Goal: Register for event/course

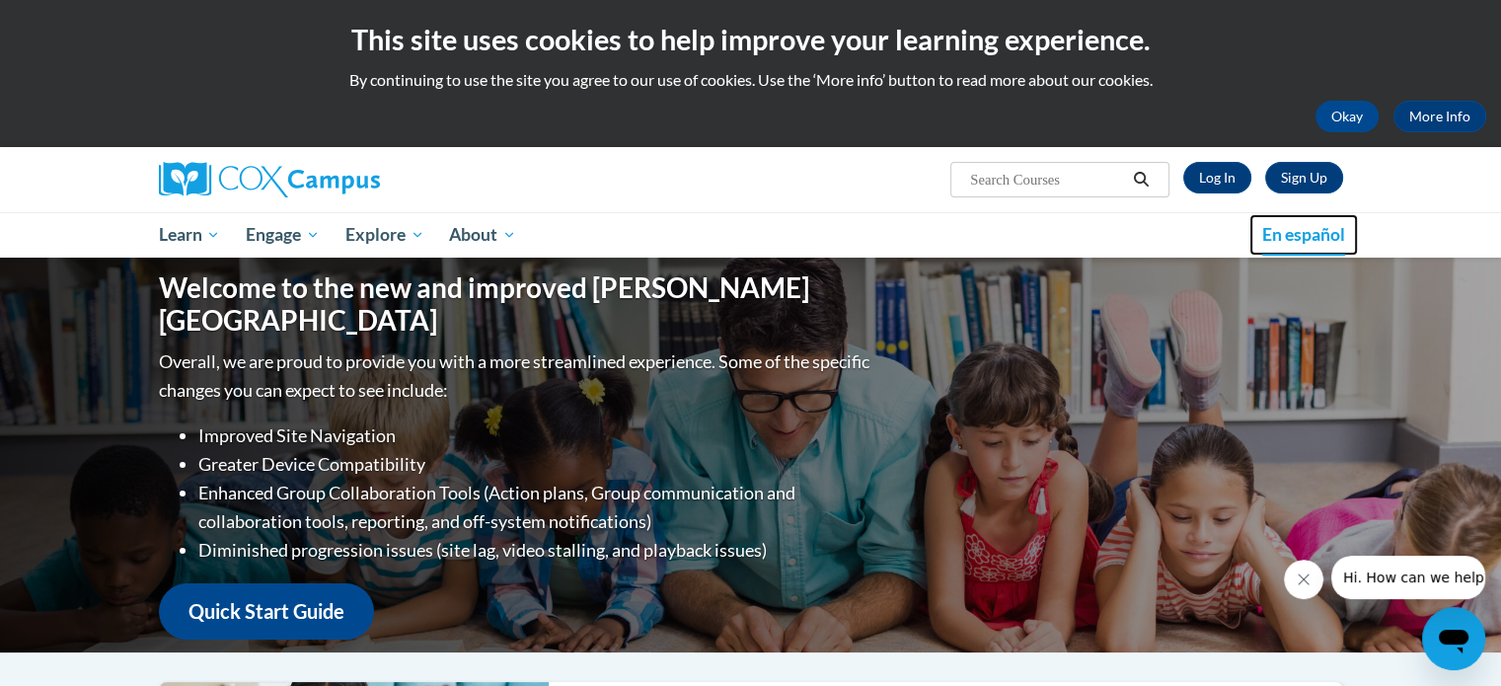
click at [1309, 234] on span "En español" at bounding box center [1303, 234] width 83 height 21
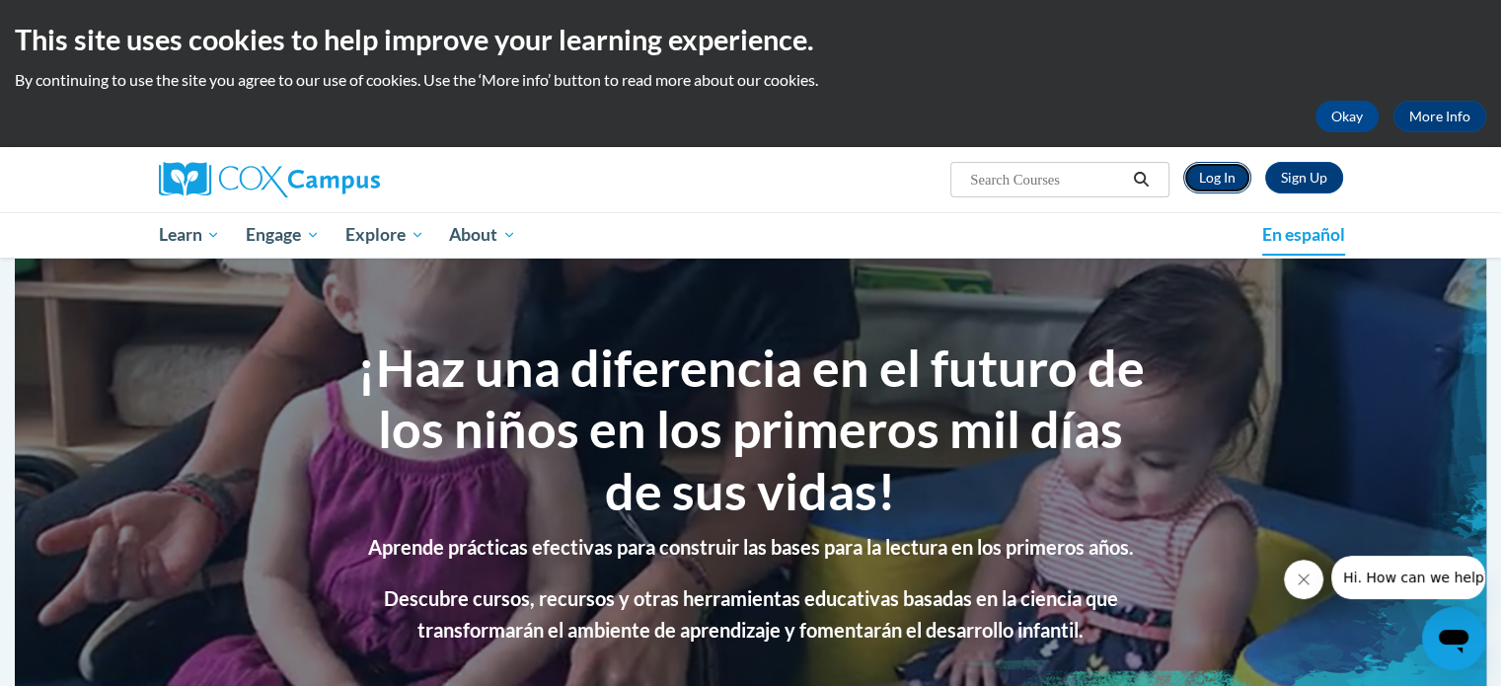
click at [1214, 180] on link "Log In" at bounding box center [1217, 178] width 68 height 32
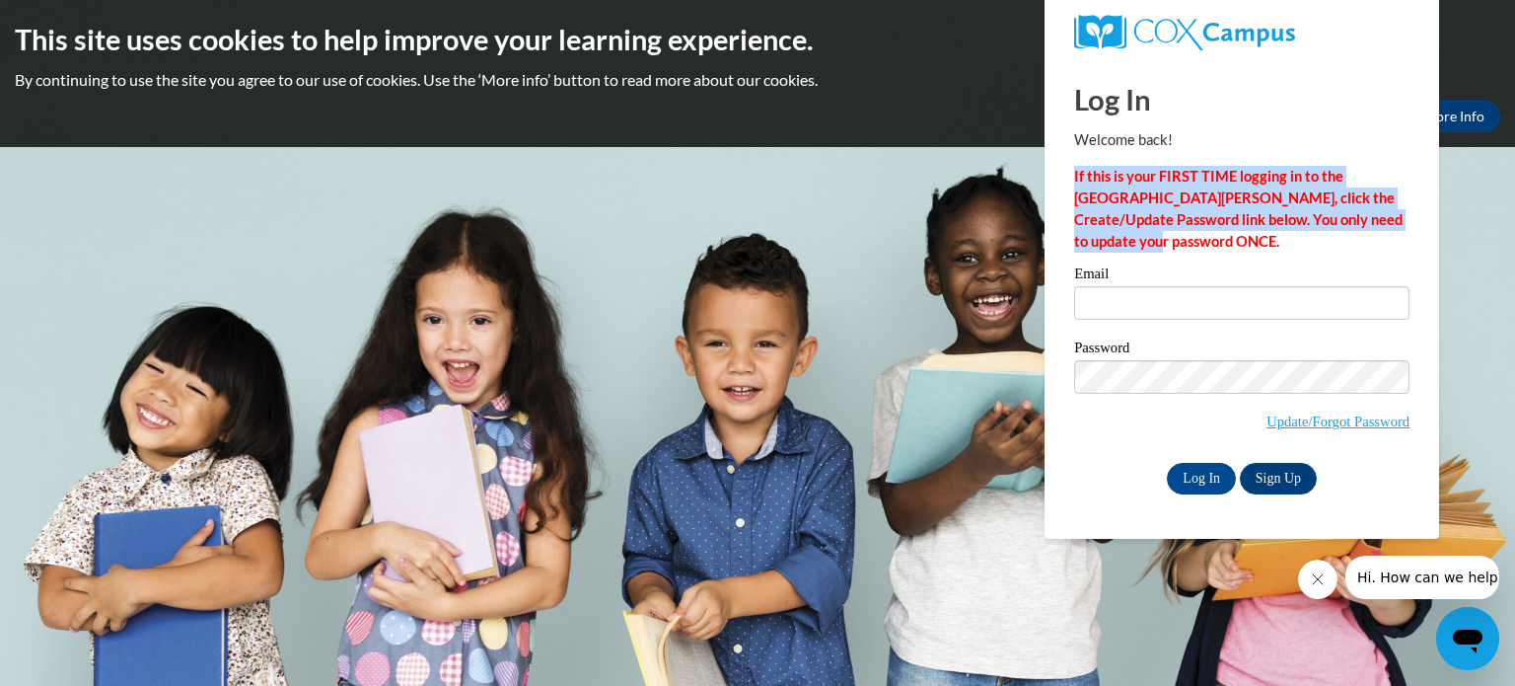
drag, startPoint x: 1076, startPoint y: 171, endPoint x: 1136, endPoint y: 234, distance: 87.2
click at [1136, 234] on p "If this is your FIRST TIME logging in to the [GEOGRAPHIC_DATA][PERSON_NAME], cl…" at bounding box center [1241, 209] width 335 height 87
copy strong "If this is your FIRST TIME logging in to the [GEOGRAPHIC_DATA][PERSON_NAME], cl…"
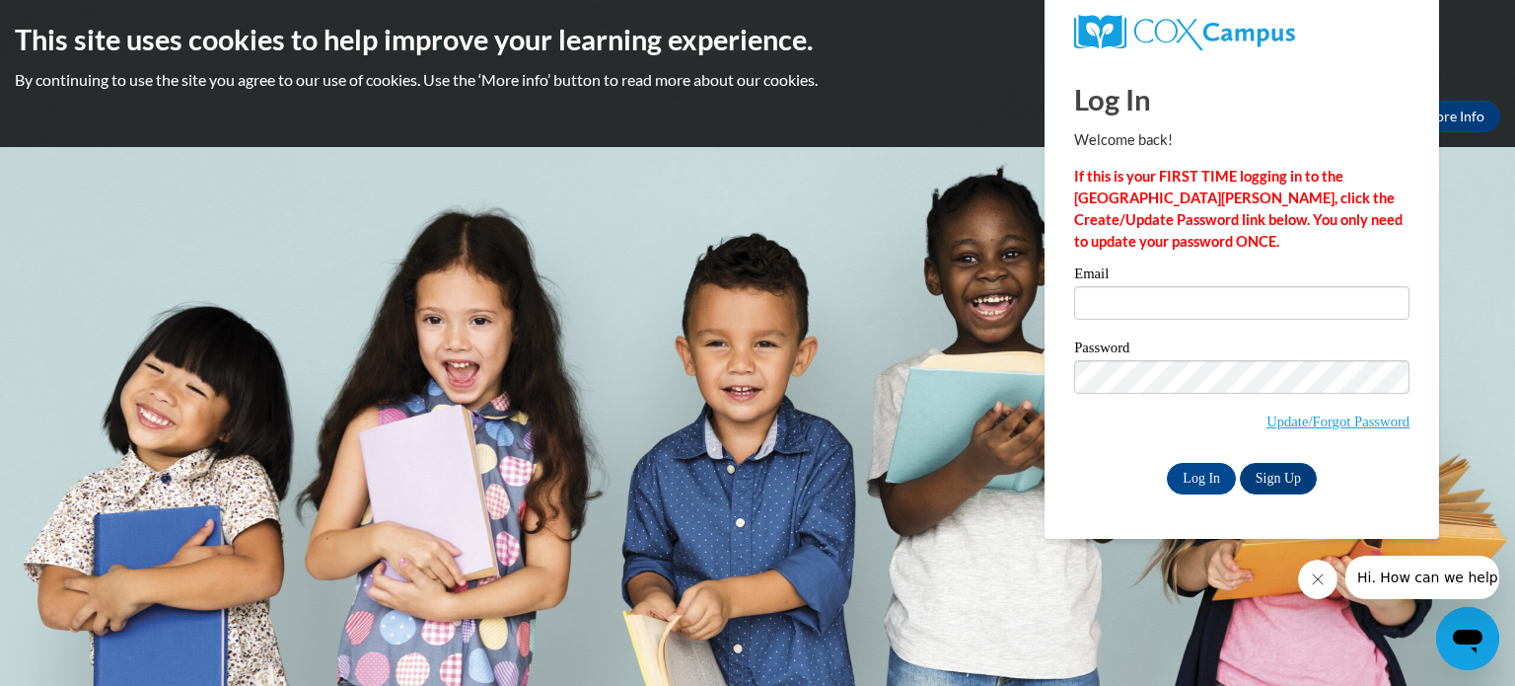
click at [1477, 305] on body "This site uses cookies to help improve your learning experience. By continuing …" at bounding box center [757, 343] width 1515 height 686
click at [850, 137] on div "This site uses cookies to help improve your learning experience. By continuing …" at bounding box center [757, 73] width 1515 height 147
click at [371, 216] on body "This site uses cookies to help improve your learning experience. By continuing …" at bounding box center [757, 343] width 1515 height 686
drag, startPoint x: 1460, startPoint y: 438, endPoint x: 1447, endPoint y: 452, distance: 18.8
click at [1460, 438] on body "This site uses cookies to help improve your learning experience. By continuing …" at bounding box center [757, 343] width 1515 height 686
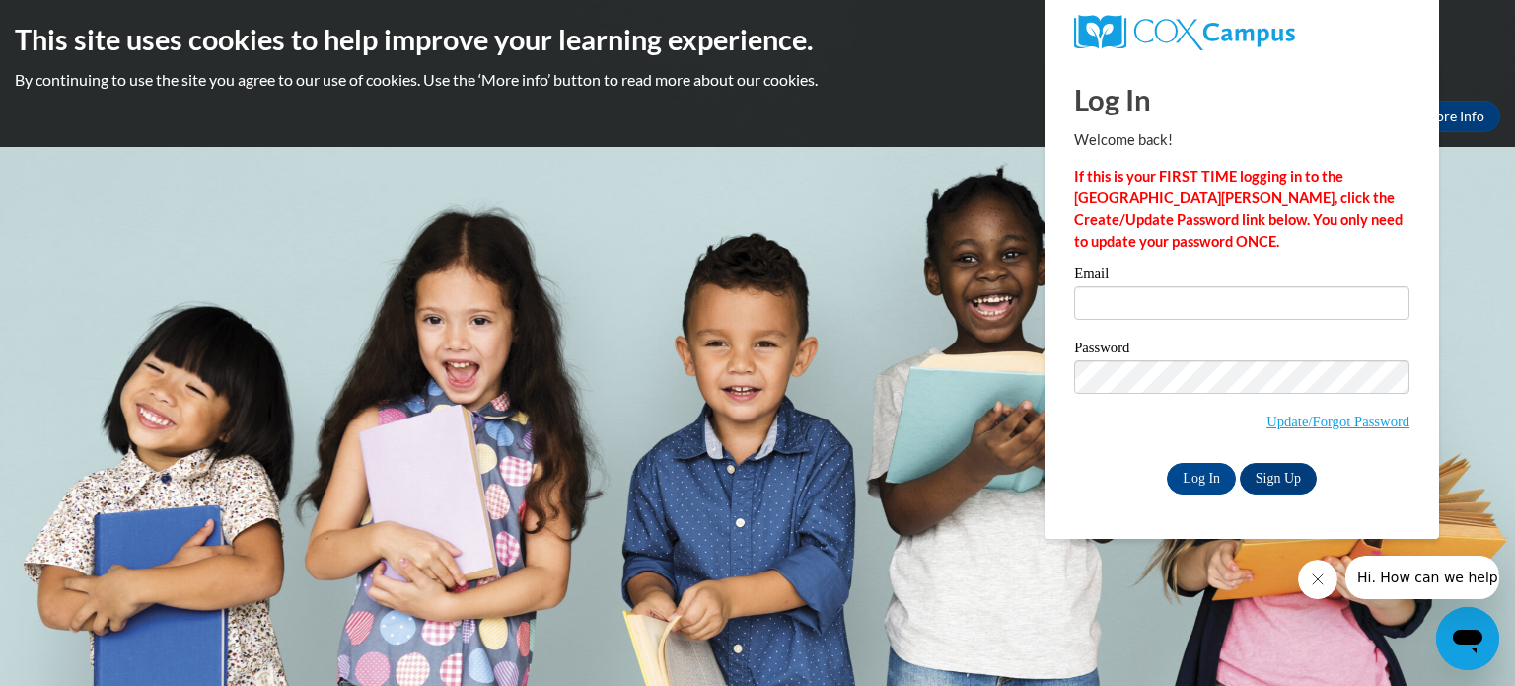
click at [1313, 586] on icon "Close message from company" at bounding box center [1317, 579] width 16 height 16
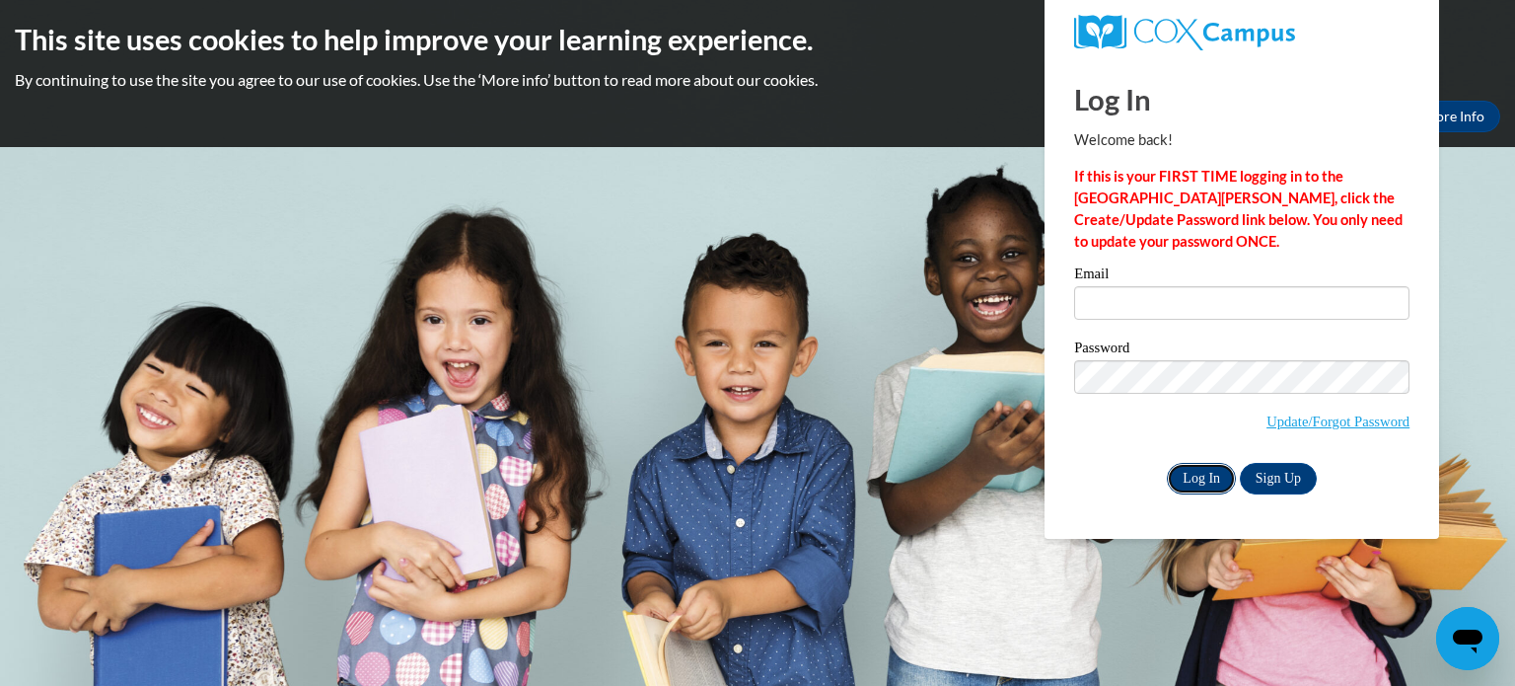
click at [1208, 479] on input "Log In" at bounding box center [1201, 479] width 69 height 32
click at [1279, 478] on link "Sign Up" at bounding box center [1278, 479] width 77 height 32
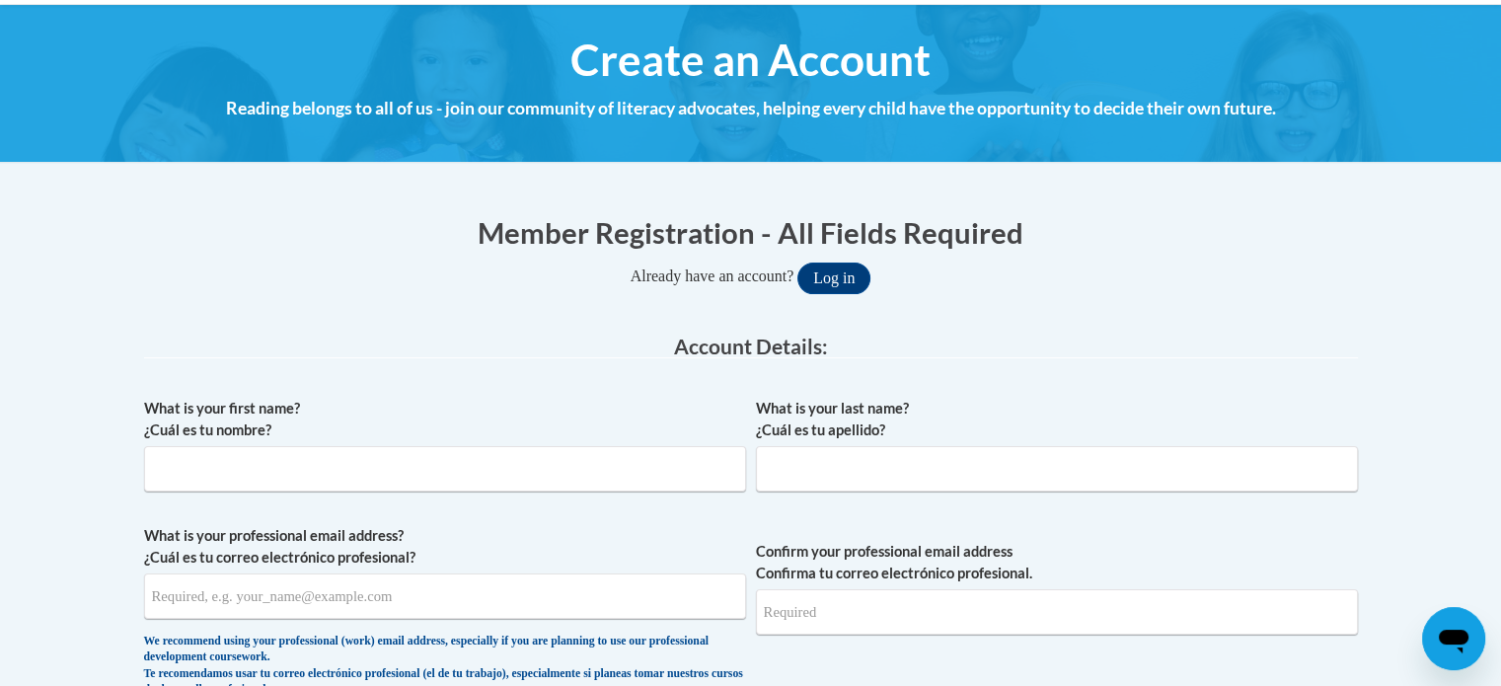
scroll to position [197, 0]
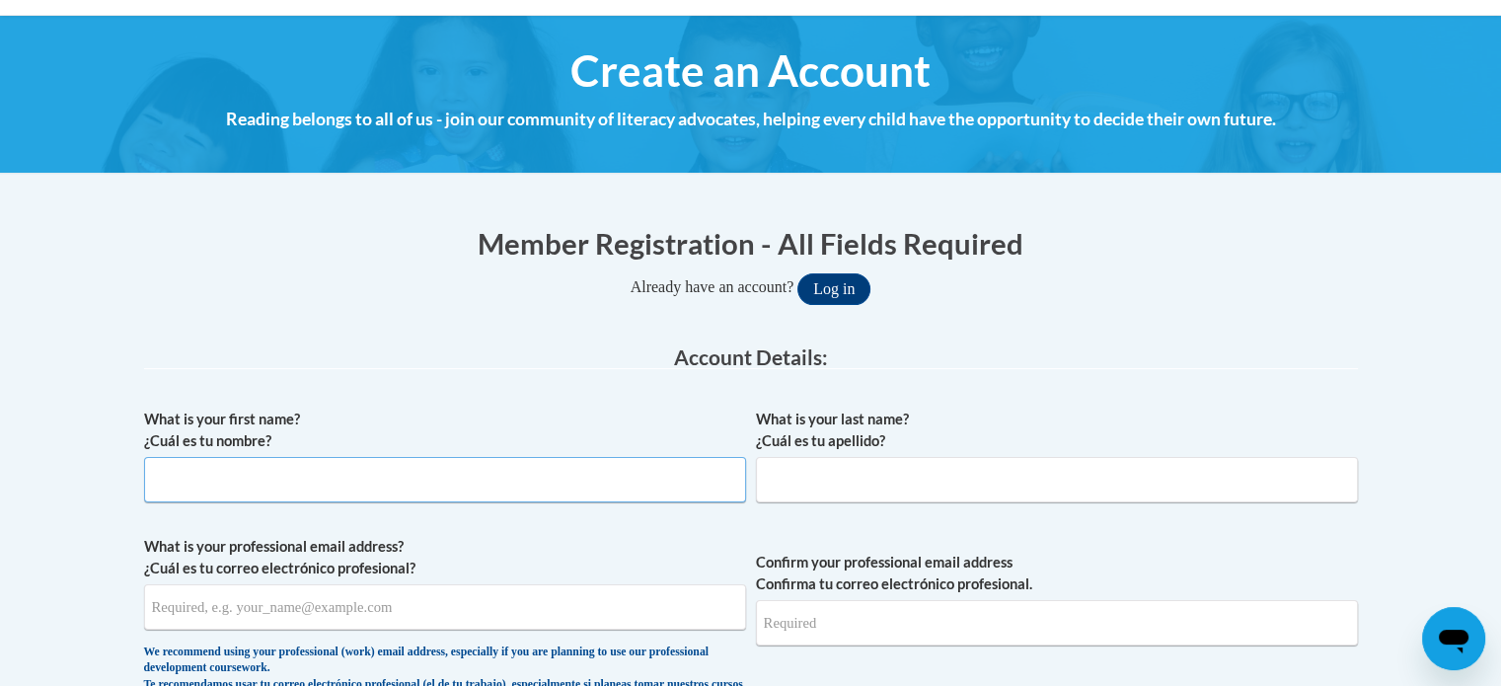
click at [445, 476] on input "What is your first name? ¿Cuál es tu nombre?" at bounding box center [445, 479] width 602 height 45
type input "Erika"
click at [871, 479] on input "What is your last name? ¿Cuál es tu apellido?" at bounding box center [1057, 479] width 602 height 45
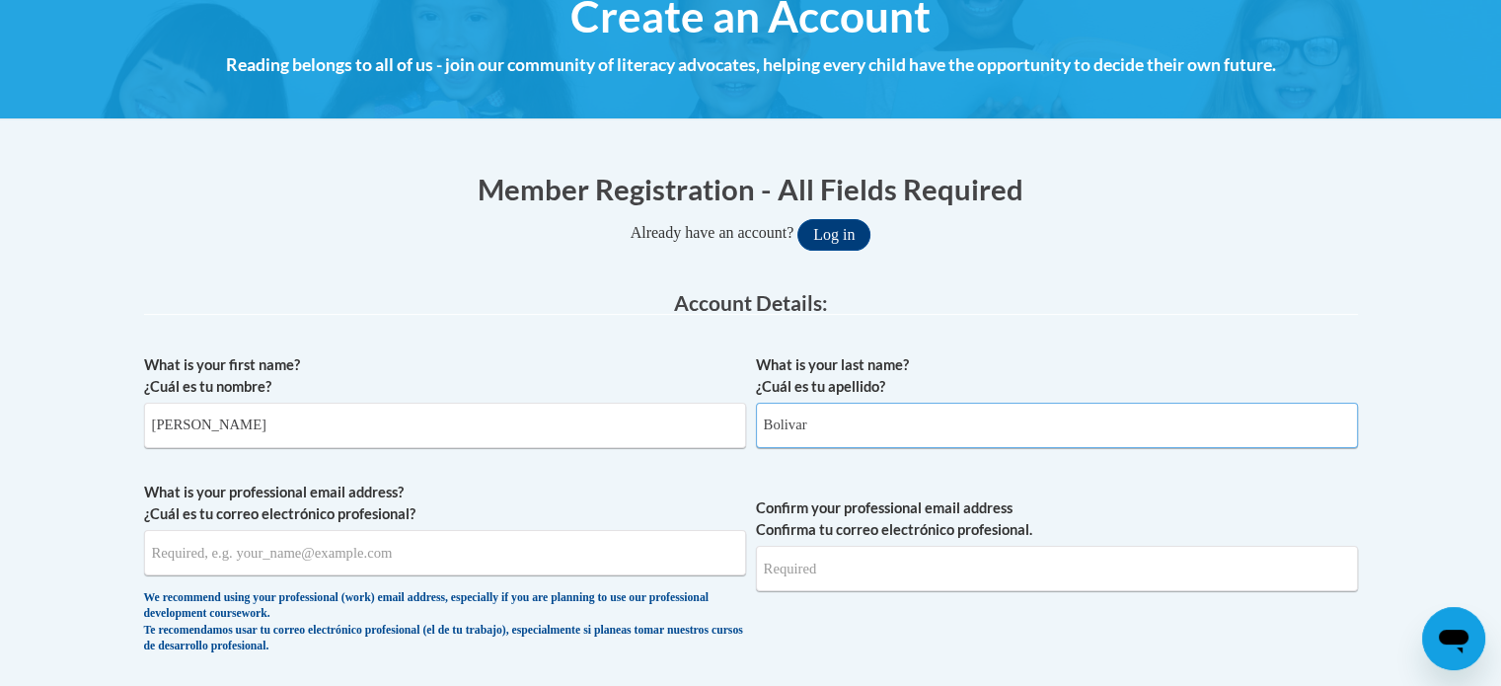
scroll to position [296, 0]
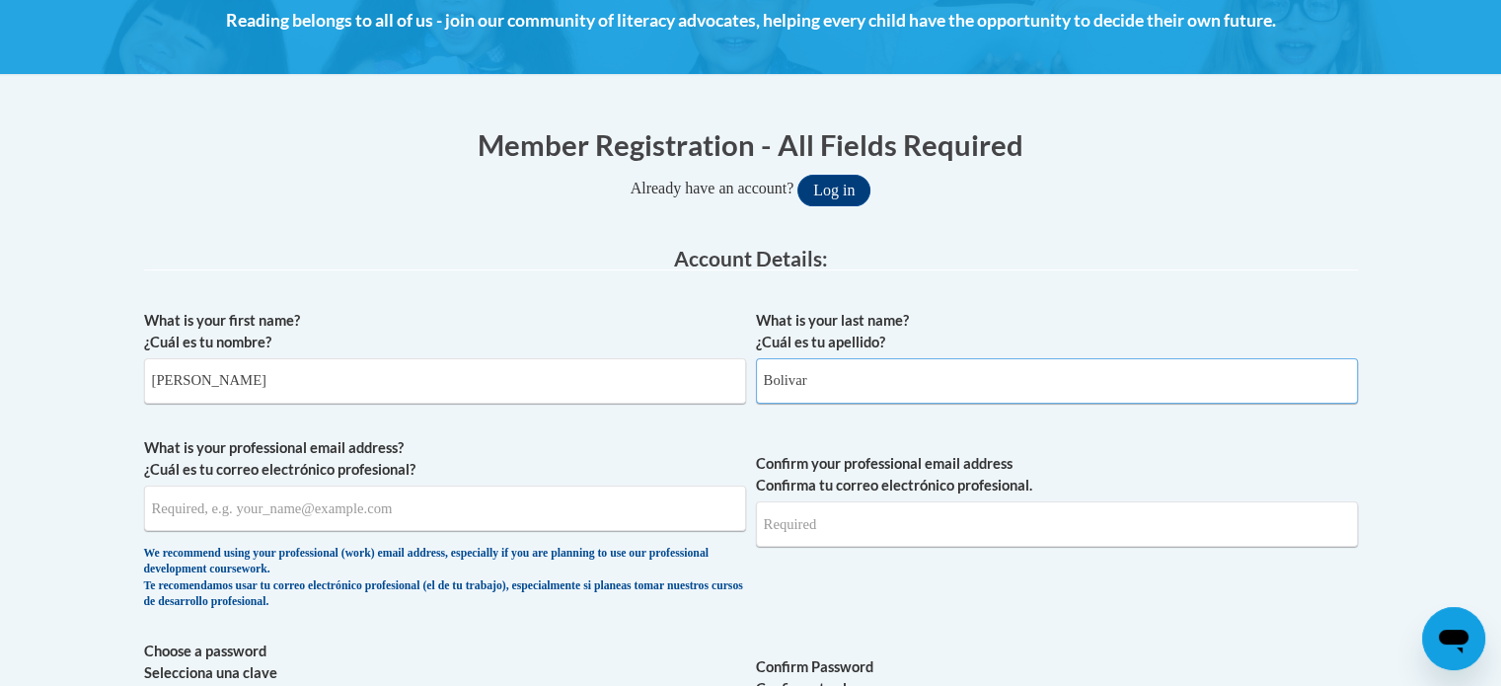
type input "Bolivar"
click at [446, 512] on input "What is your professional email address? ¿Cuál es tu correo electrónico profesi…" at bounding box center [445, 507] width 602 height 45
click at [446, 512] on input "boliver@tulsaschools.org" at bounding box center [445, 507] width 602 height 45
type input "boliver@tulsaschools.org"
click at [848, 529] on input "Confirm your professional email address Confirma tu correo electrónico profesio…" at bounding box center [1057, 523] width 602 height 45
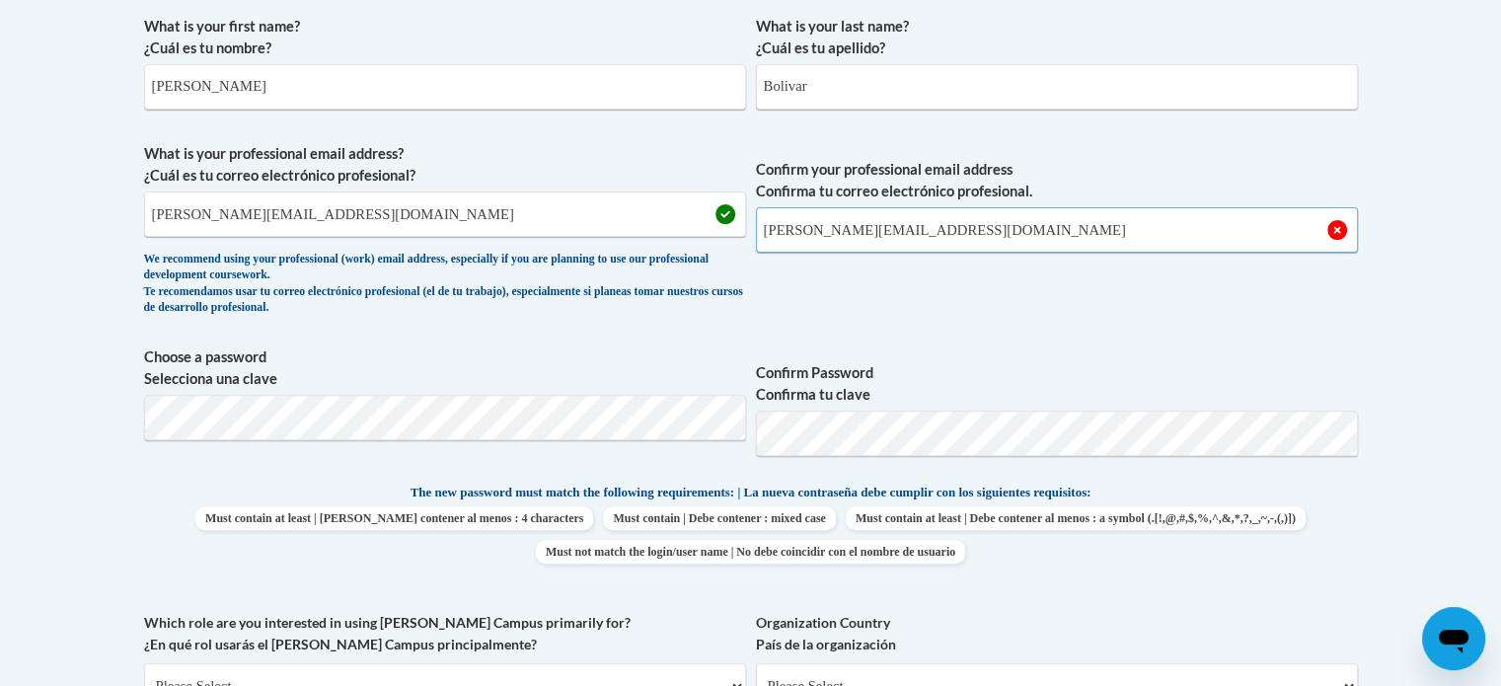
scroll to position [592, 0]
type input "boliver@tulsaschools.org"
click at [1337, 500] on p "The new password must match the following requirements: | La nueva contraseña d…" at bounding box center [750, 491] width 1213 height 25
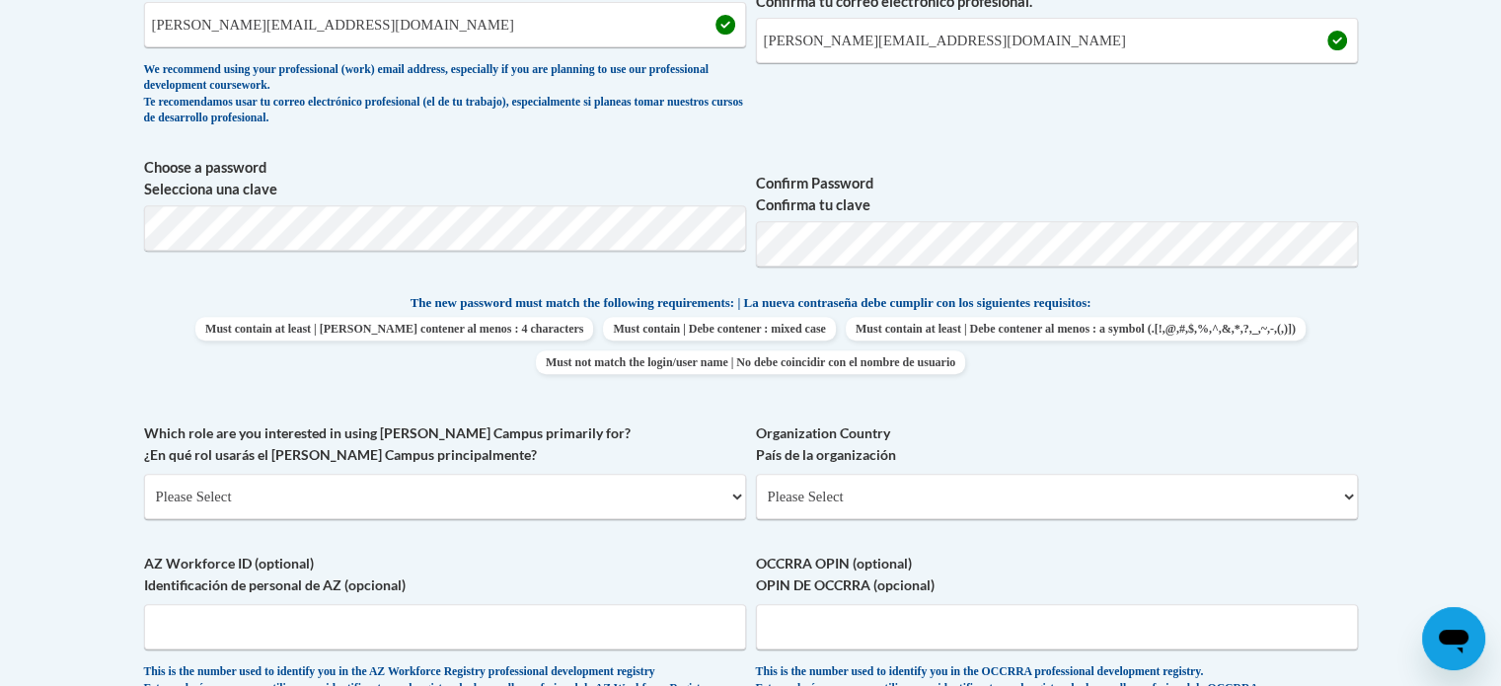
scroll to position [789, 0]
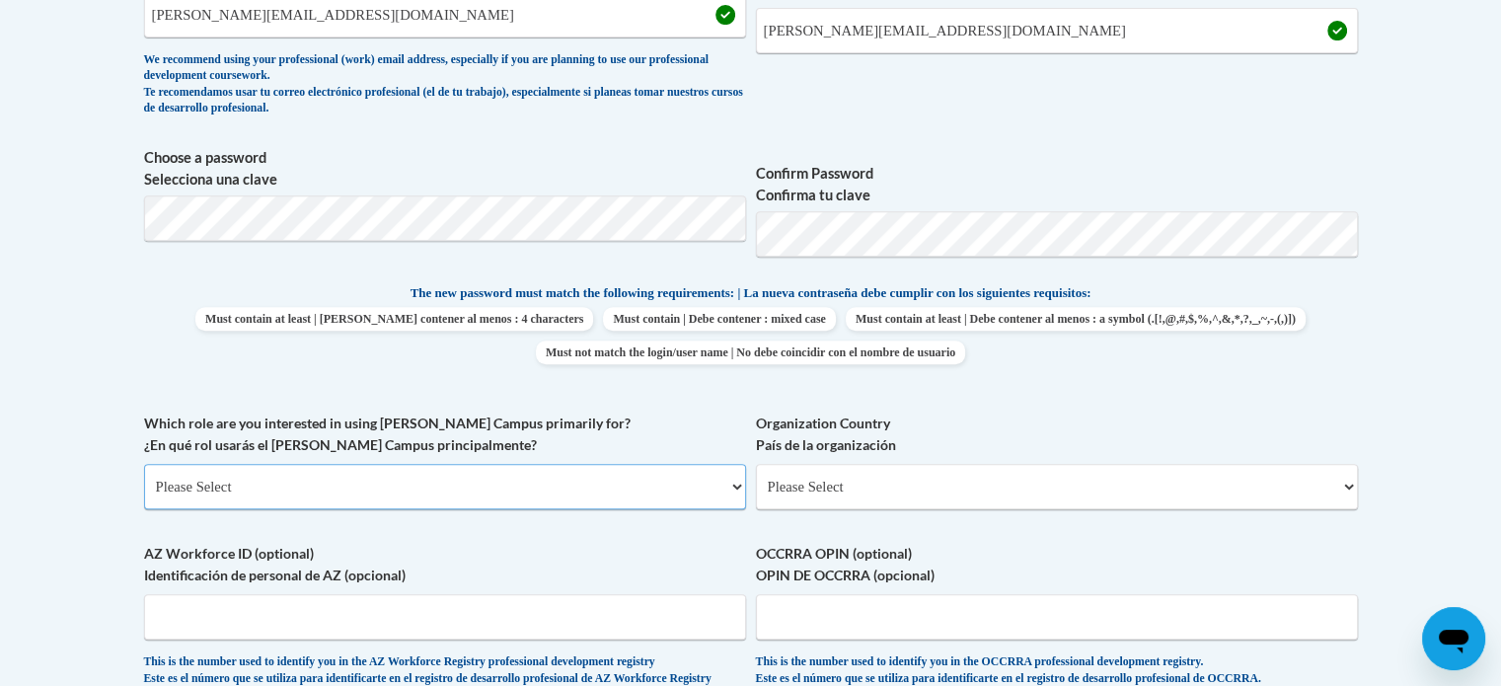
click at [317, 494] on select "Please Select College/University | Colegio/Universidad Community/Nonprofit Part…" at bounding box center [445, 486] width 602 height 45
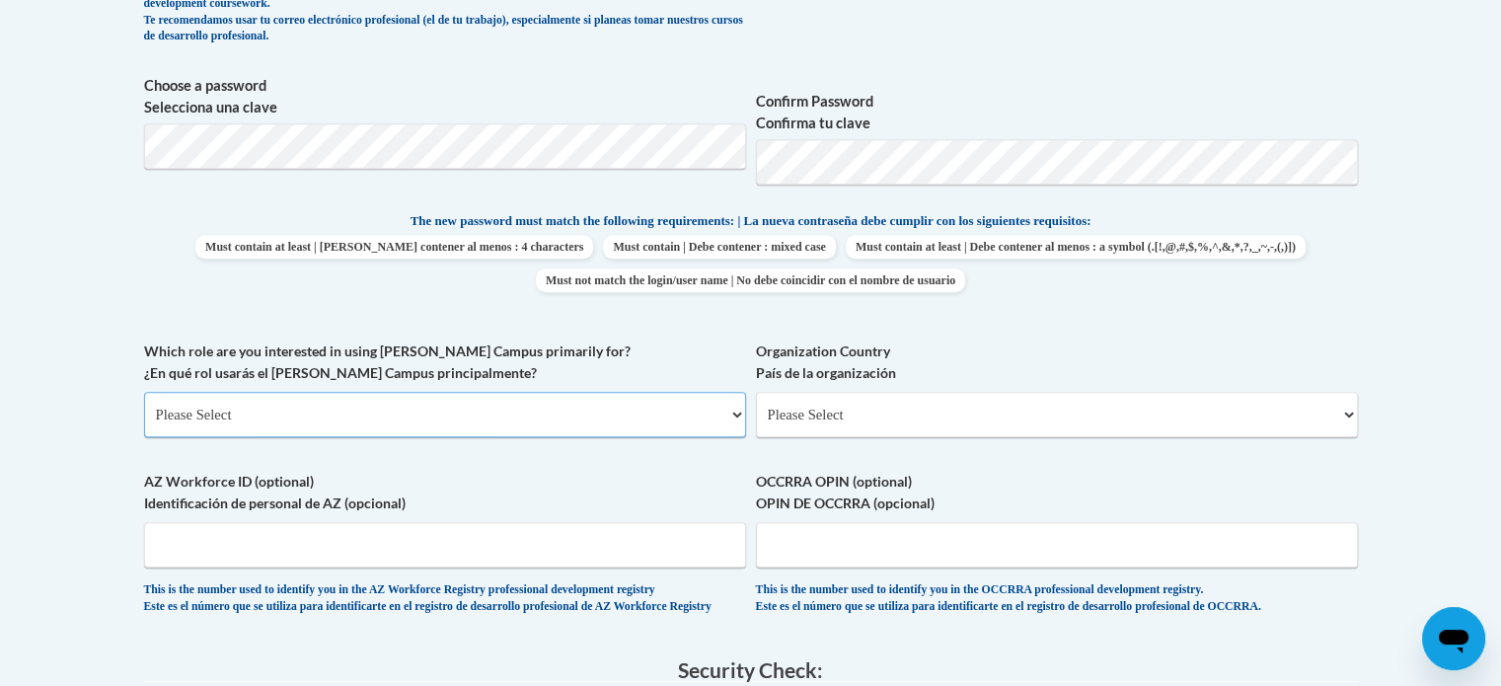
scroll to position [888, 0]
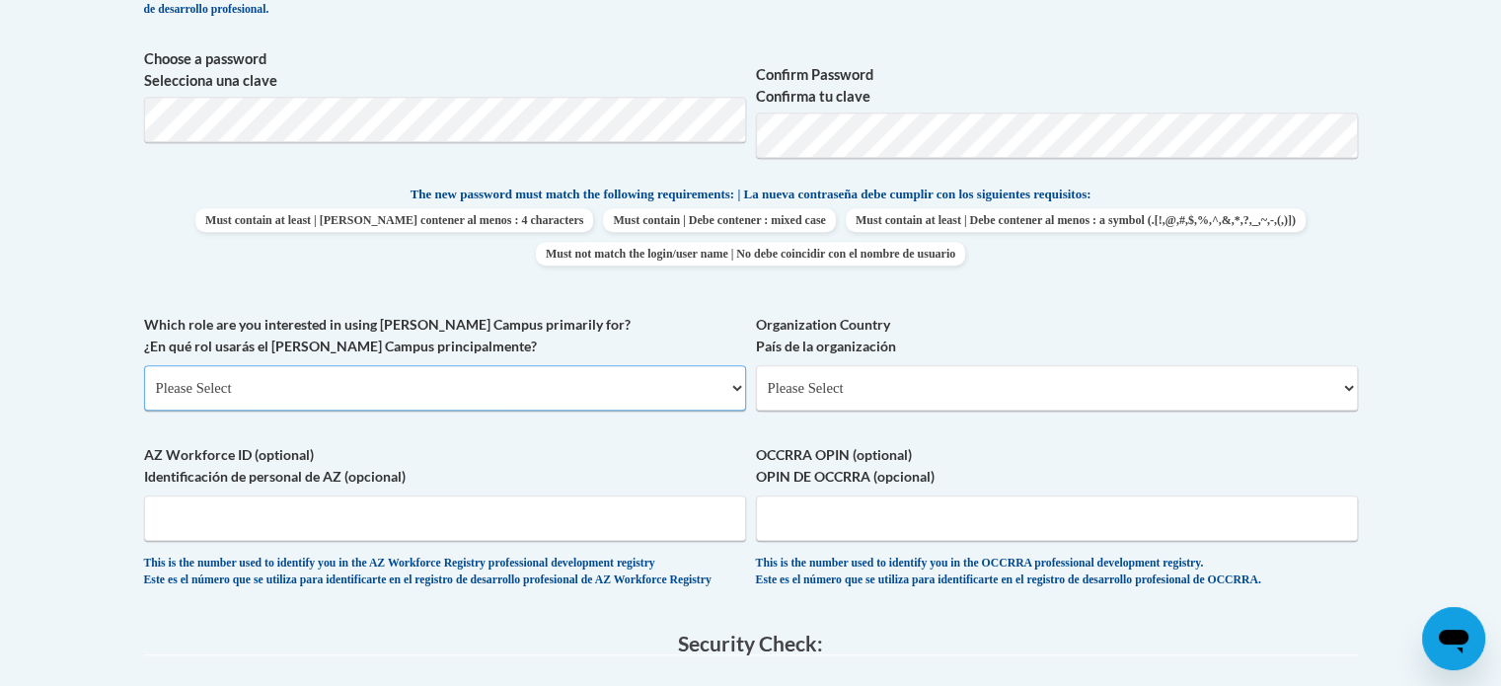
click at [422, 398] on select "Please Select College/University | Colegio/Universidad Community/Nonprofit Part…" at bounding box center [445, 387] width 602 height 45
click at [144, 365] on select "Please Select College/University | Colegio/Universidad Community/Nonprofit Part…" at bounding box center [445, 387] width 602 height 45
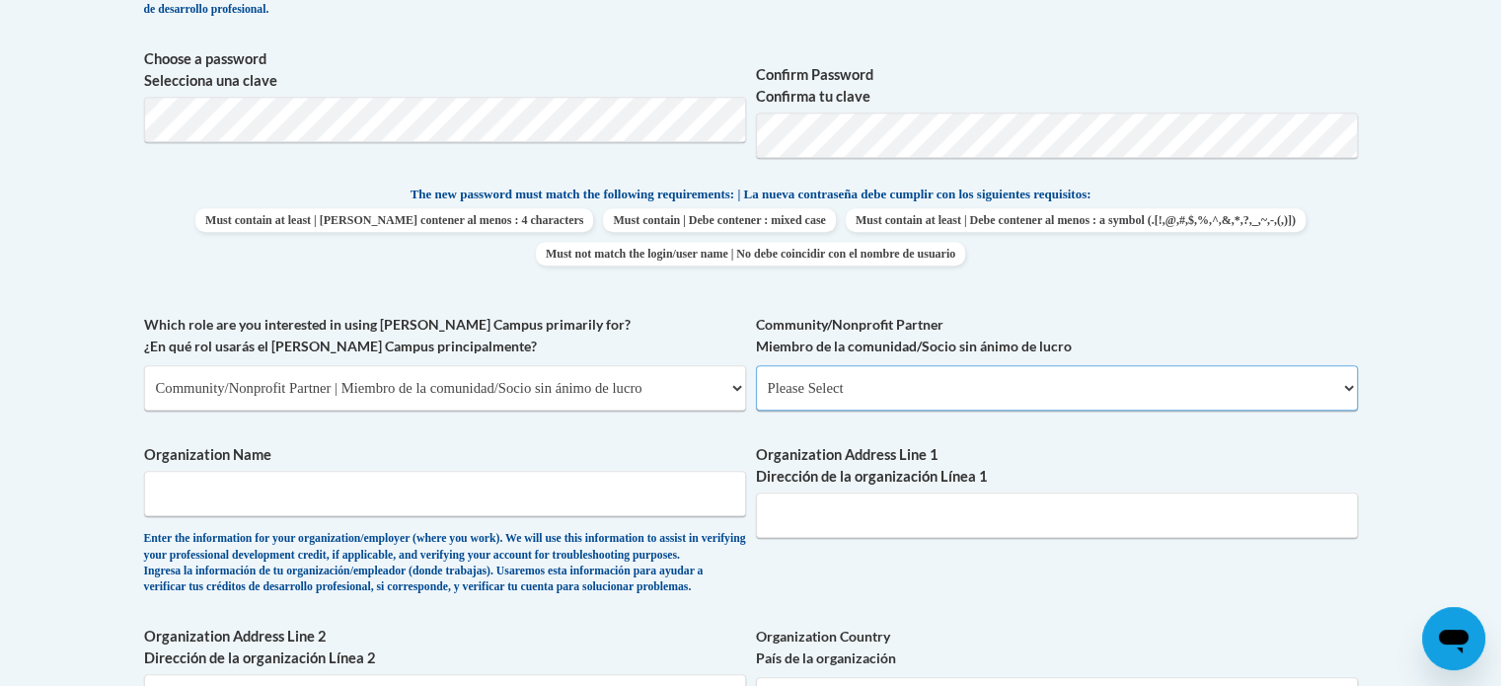
click at [842, 394] on select "Please Select Advocate | Defensor(a) Business/Private Company | Negocio o empre…" at bounding box center [1057, 387] width 602 height 45
click at [521, 398] on select "Please Select College/University | Colegio/Universidad Community/Nonprofit Part…" at bounding box center [445, 387] width 602 height 45
select select "5a18ea06-2b54-4451-96f2-d152daf9eac5"
click at [144, 365] on select "Please Select College/University | Colegio/Universidad Community/Nonprofit Part…" at bounding box center [445, 387] width 602 height 45
click at [906, 383] on select "Please Select College/University Staff | Empleado universitario College/Univers…" at bounding box center [1057, 387] width 602 height 45
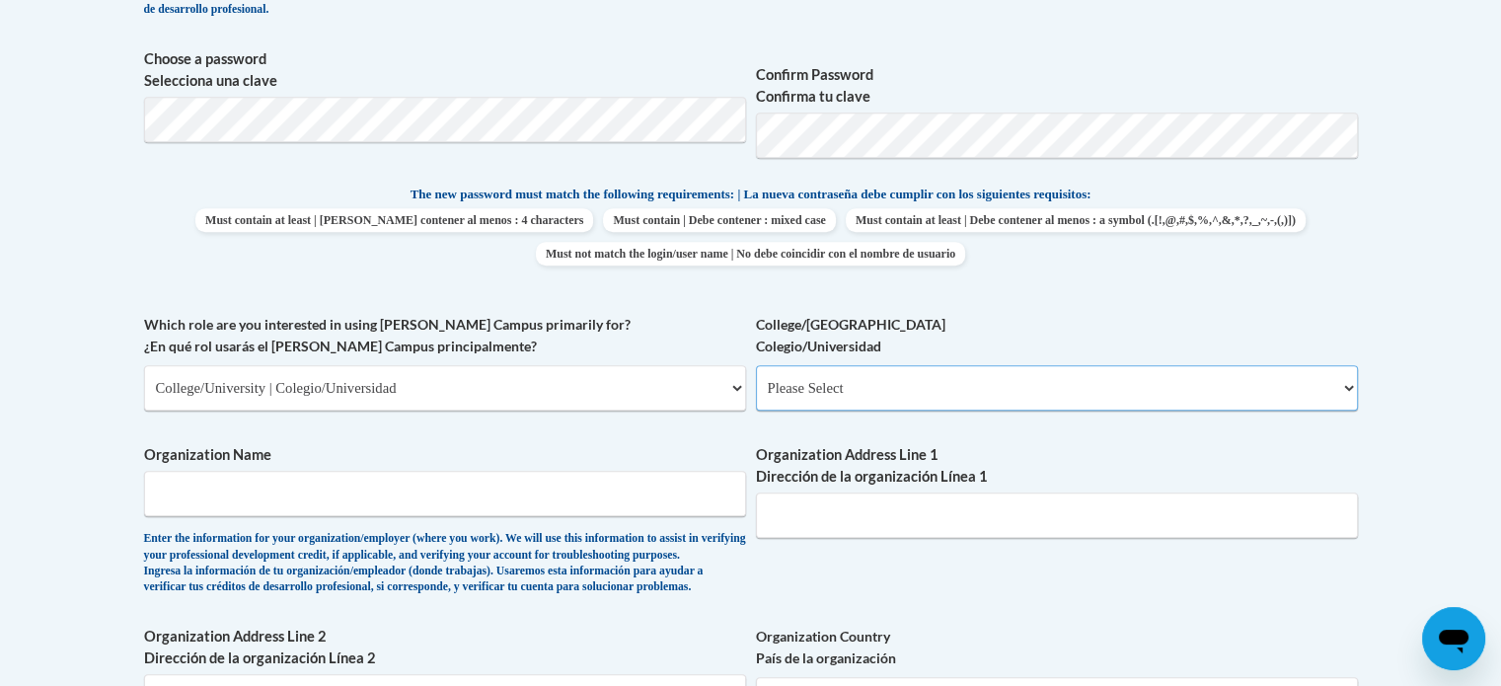
select select "99b32b07-cffc-426c-8bf6-0cd77760d84b"
click at [756, 365] on select "Please Select College/University Staff | Empleado universitario College/Univers…" at bounding box center [1057, 387] width 602 height 45
click at [459, 492] on input "Organization Name" at bounding box center [445, 493] width 602 height 45
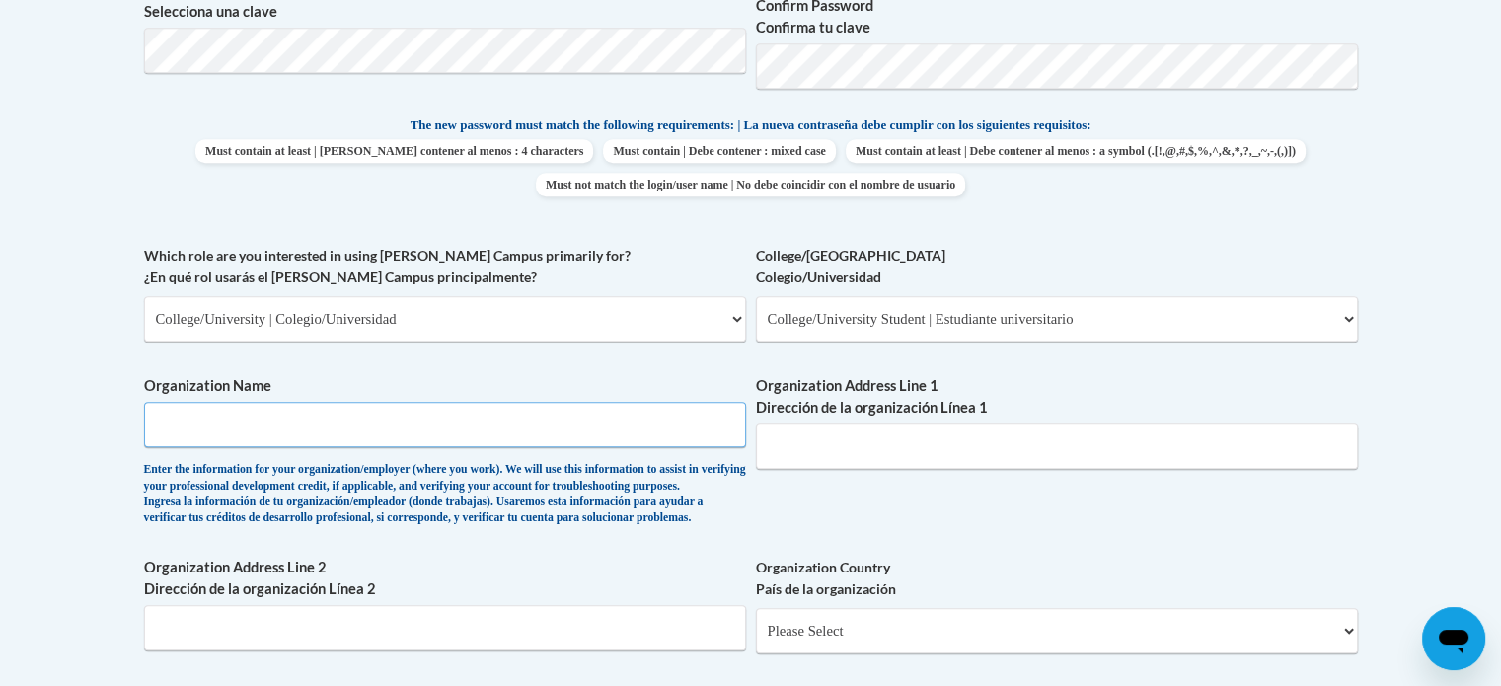
scroll to position [987, 0]
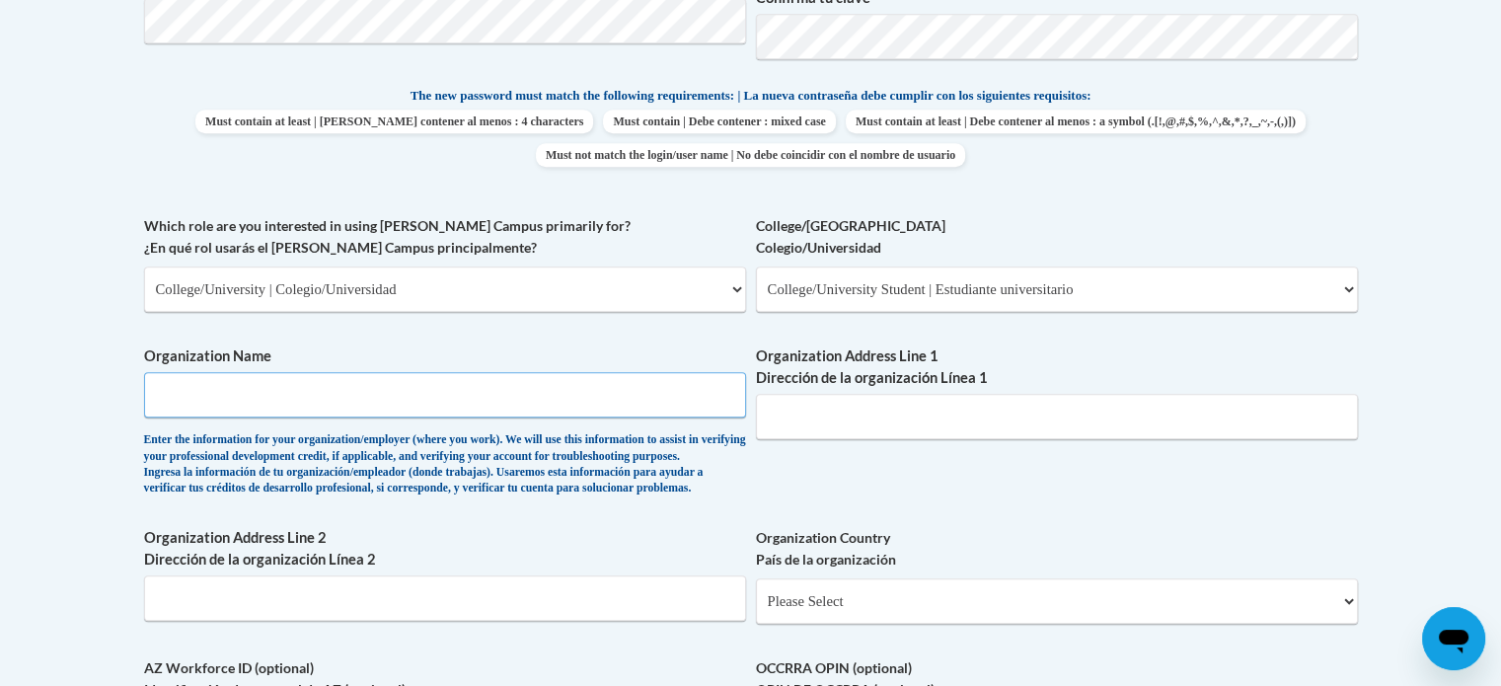
click at [553, 382] on input "Organization Name" at bounding box center [445, 394] width 602 height 45
type input "Tulsa Public Schools"
click at [785, 420] on input "Organization Address Line 1 Dirección de la organización Línea 1" at bounding box center [1057, 416] width 602 height 45
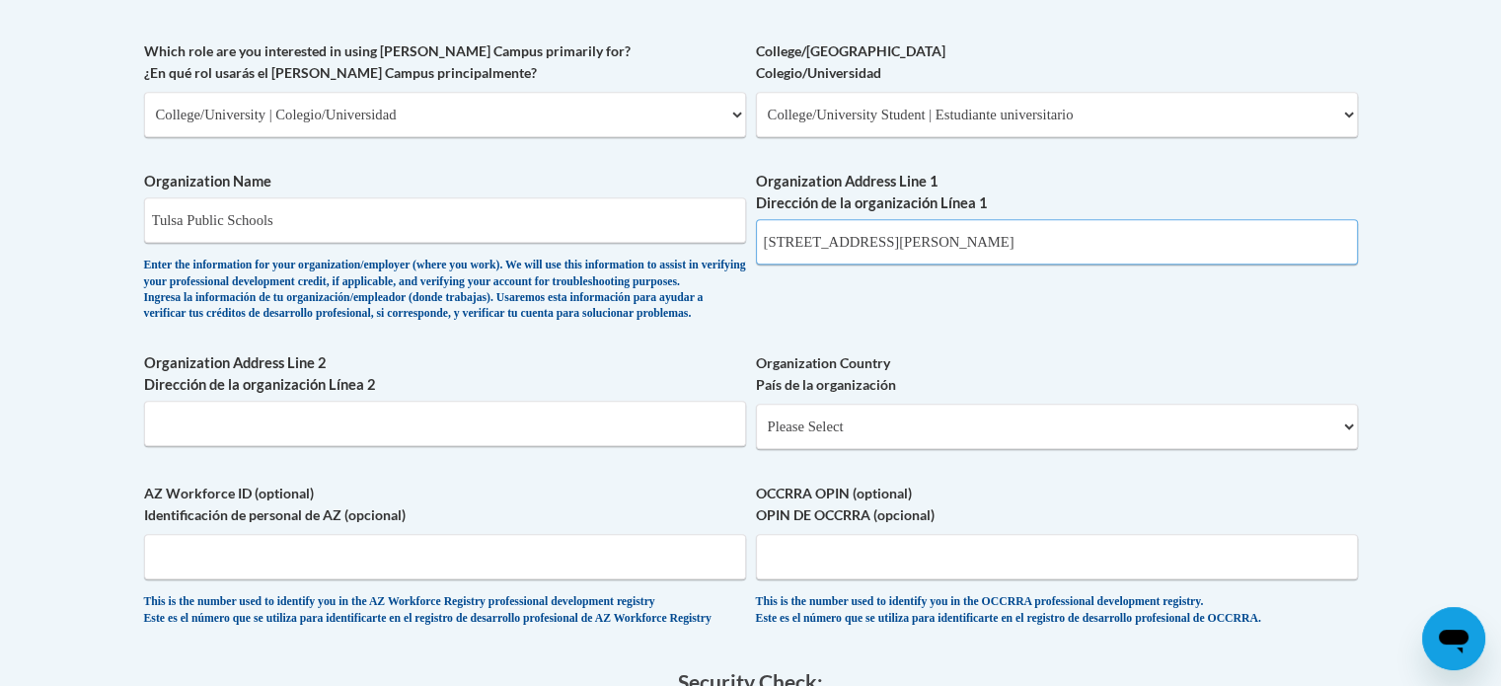
scroll to position [1184, 0]
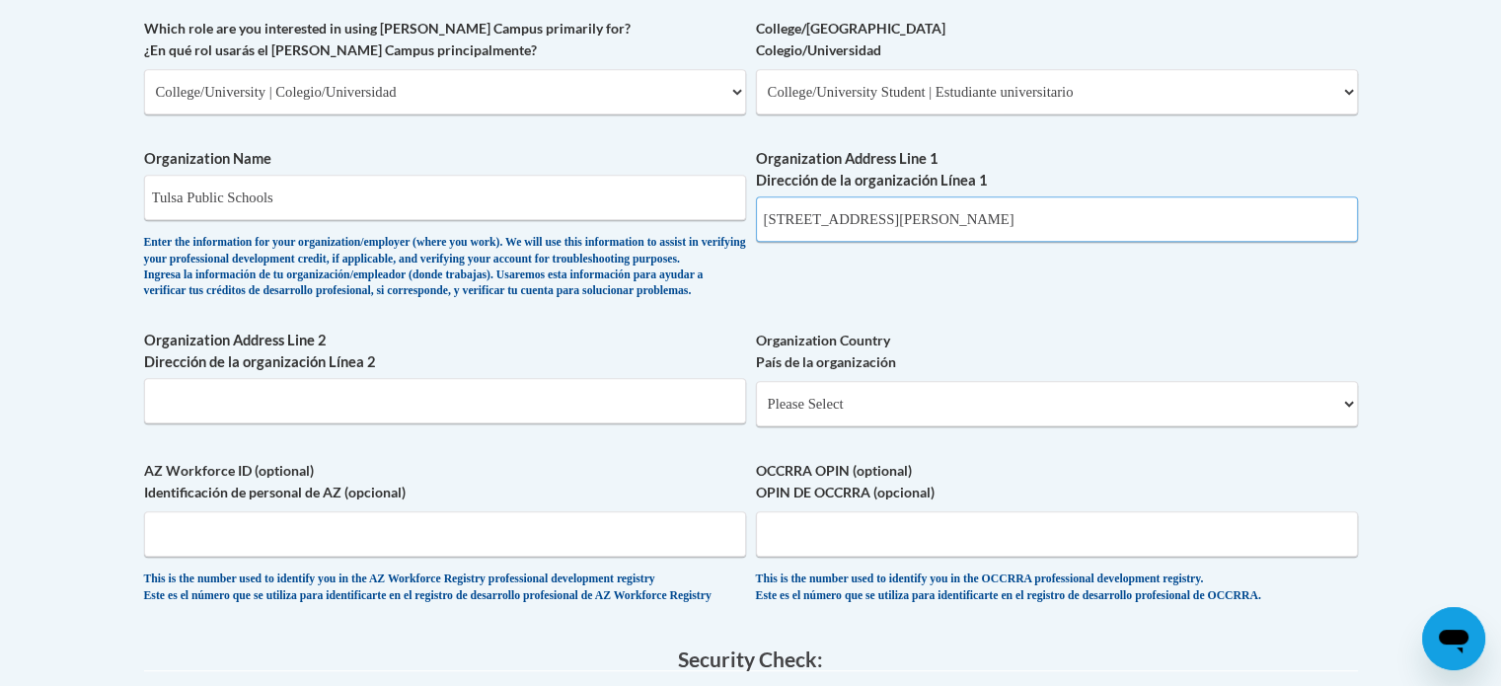
type input "3027 S New Haven Av Tuls OK 74114"
click at [948, 426] on select "Please Select United States | Estados Unidos Outside of the United States | Fue…" at bounding box center [1057, 403] width 602 height 45
select select "ad49bcad-a171-4b2e-b99c-48b446064914"
click at [756, 412] on select "Please Select United States | Estados Unidos Outside of the United States | Fue…" at bounding box center [1057, 403] width 602 height 45
select select
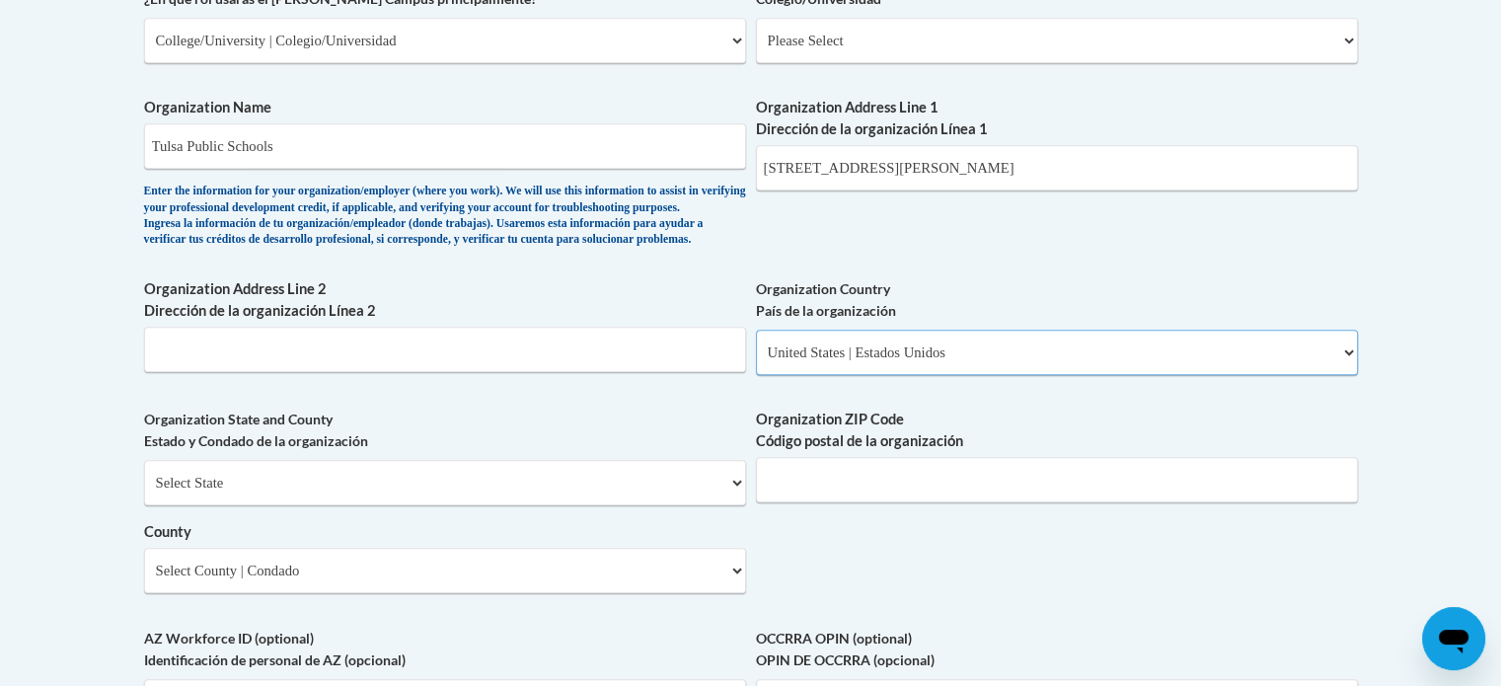
scroll to position [1282, 0]
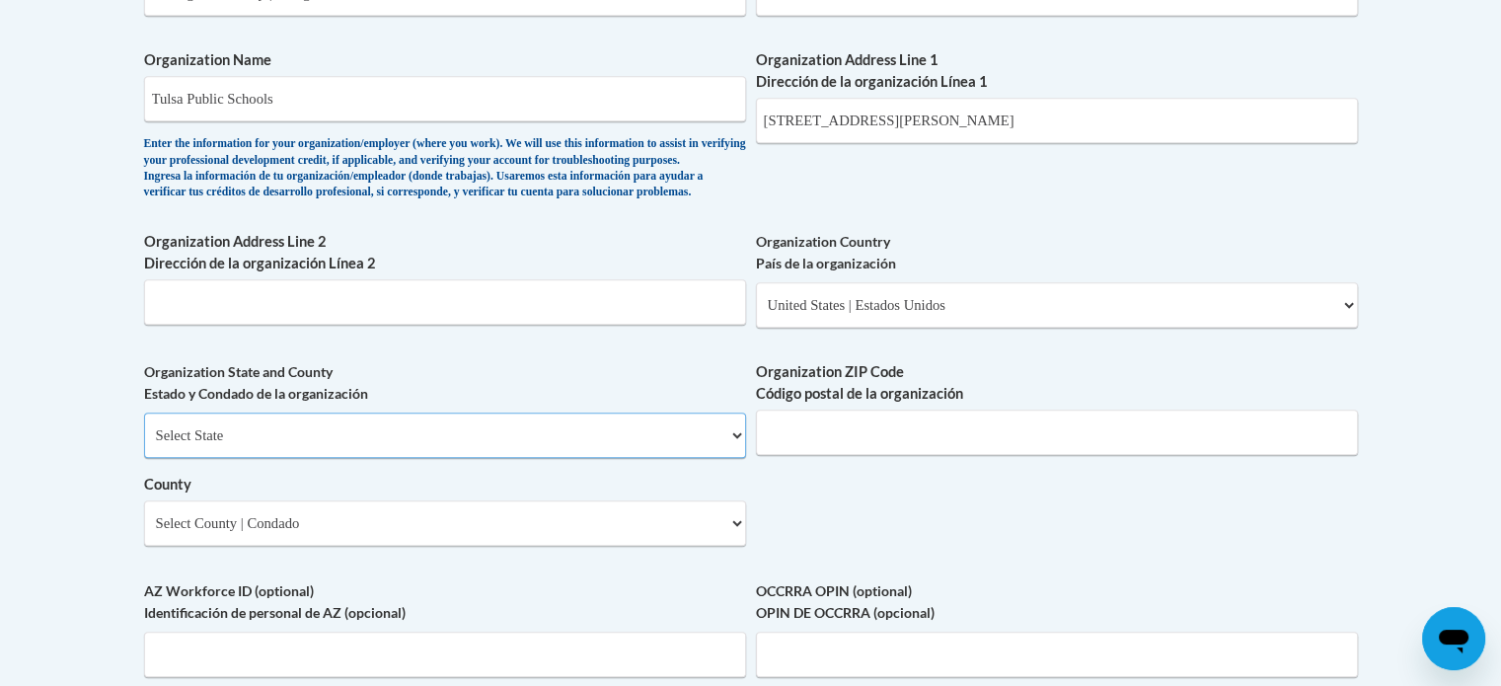
click at [499, 458] on select "Select State Alabama Alaska Arizona Arkansas California Colorado Connecticut De…" at bounding box center [445, 434] width 602 height 45
select select "Oklahoma"
click at [144, 445] on select "Select State Alabama Alaska Arizona Arkansas California Colorado Connecticut De…" at bounding box center [445, 434] width 602 height 45
click at [906, 455] on input "Organization ZIP Code Código postal de la organización" at bounding box center [1057, 431] width 602 height 45
type input "74114"
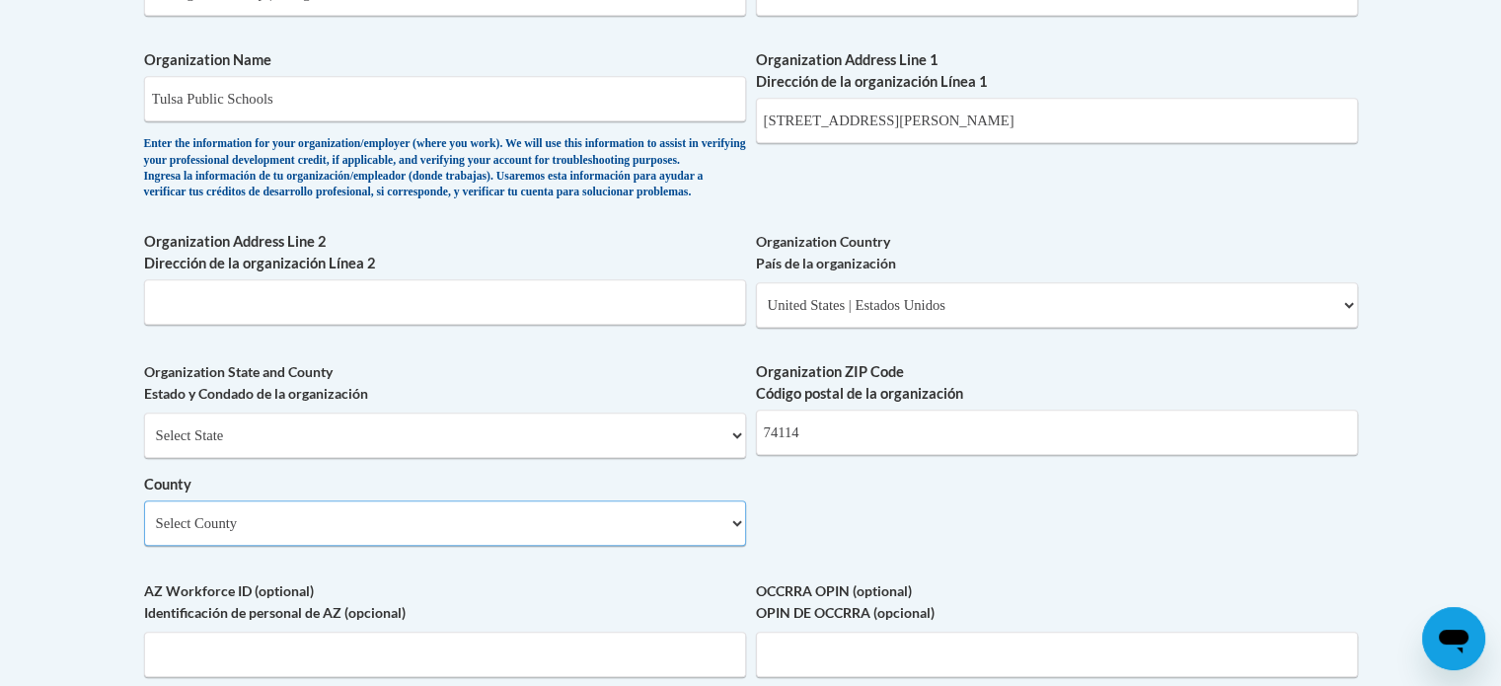
click at [520, 546] on select "Select County Adair Alfalfa Atoka Beaver Beckham Blaine Bryan Caddo Canadian Ca…" at bounding box center [445, 522] width 602 height 45
select select "Tulsa"
click at [144, 533] on select "Select County Adair Alfalfa Atoka Beaver Beckham Blaine Bryan Caddo Canadian Ca…" at bounding box center [445, 522] width 602 height 45
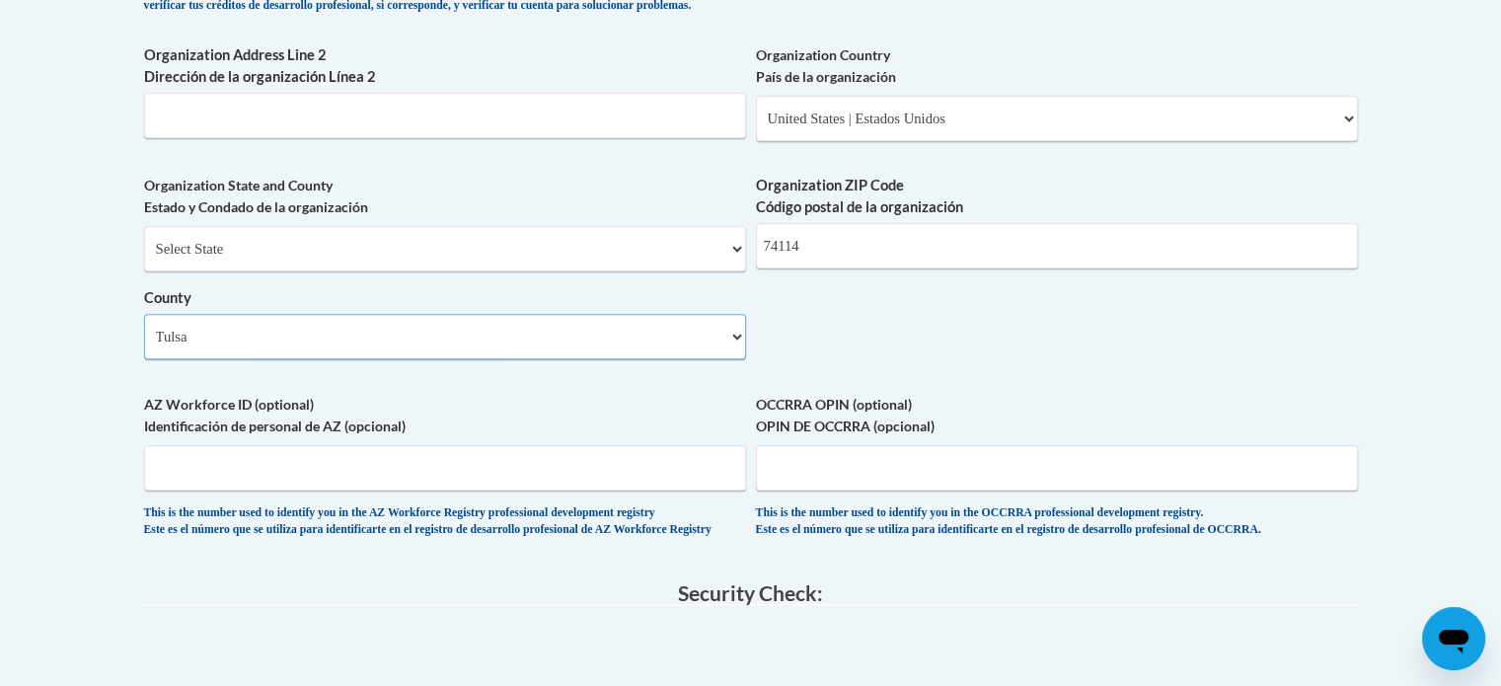
scroll to position [1480, 0]
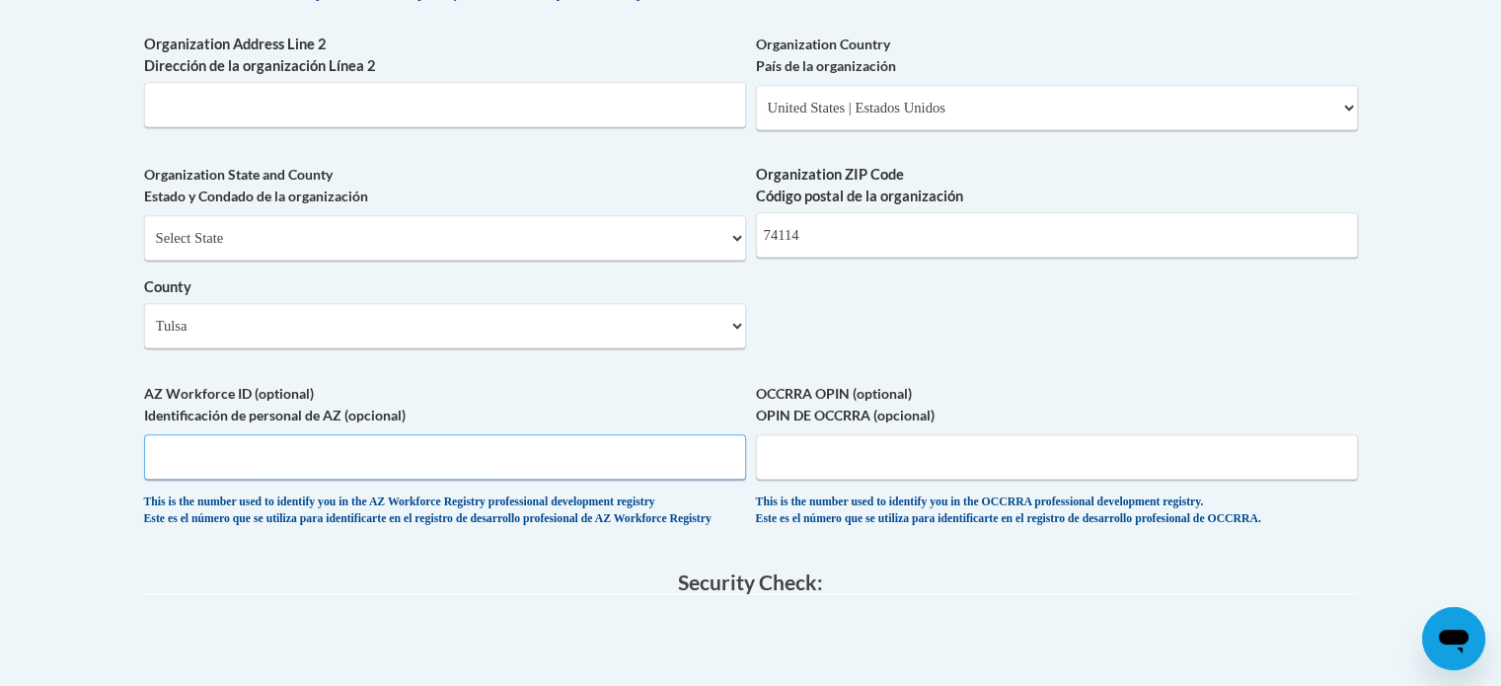
click at [550, 479] on input "AZ Workforce ID (optional) Identificación de personal de AZ (opcional)" at bounding box center [445, 456] width 602 height 45
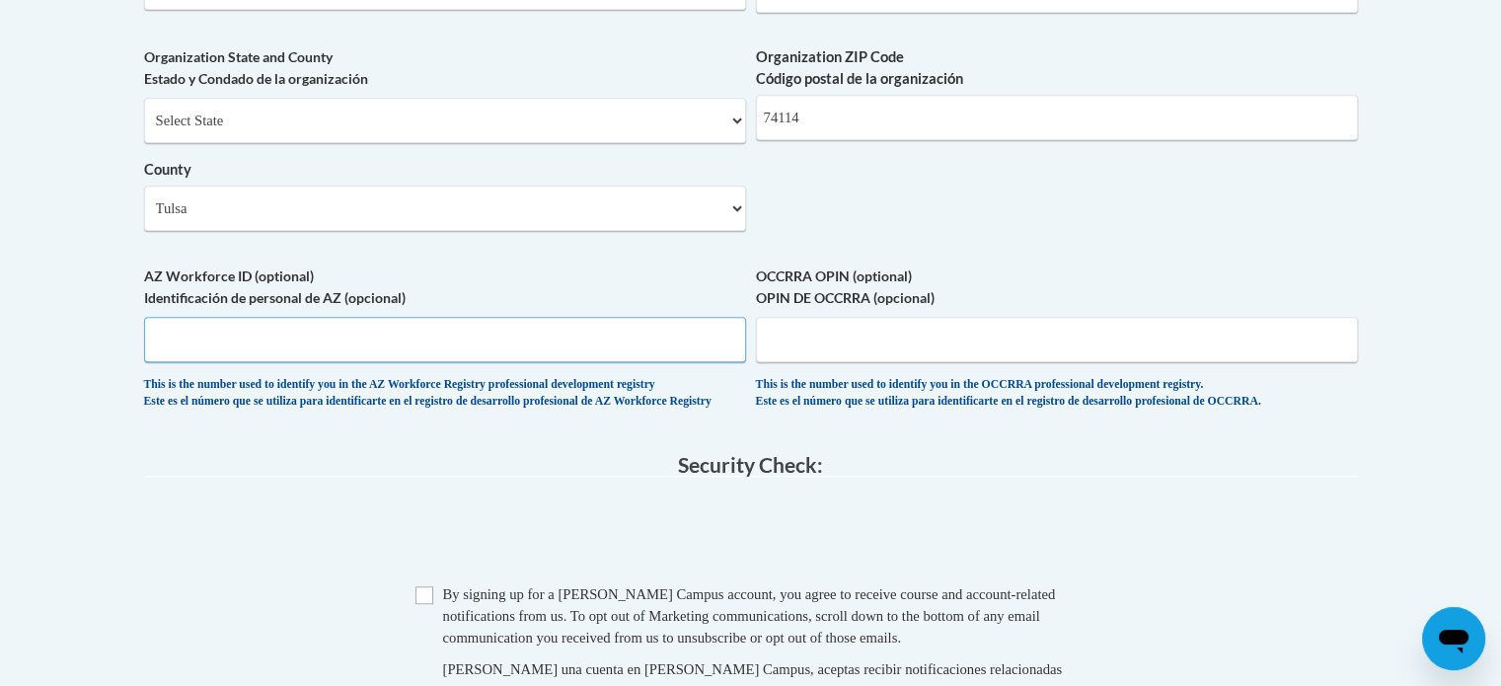
scroll to position [1776, 0]
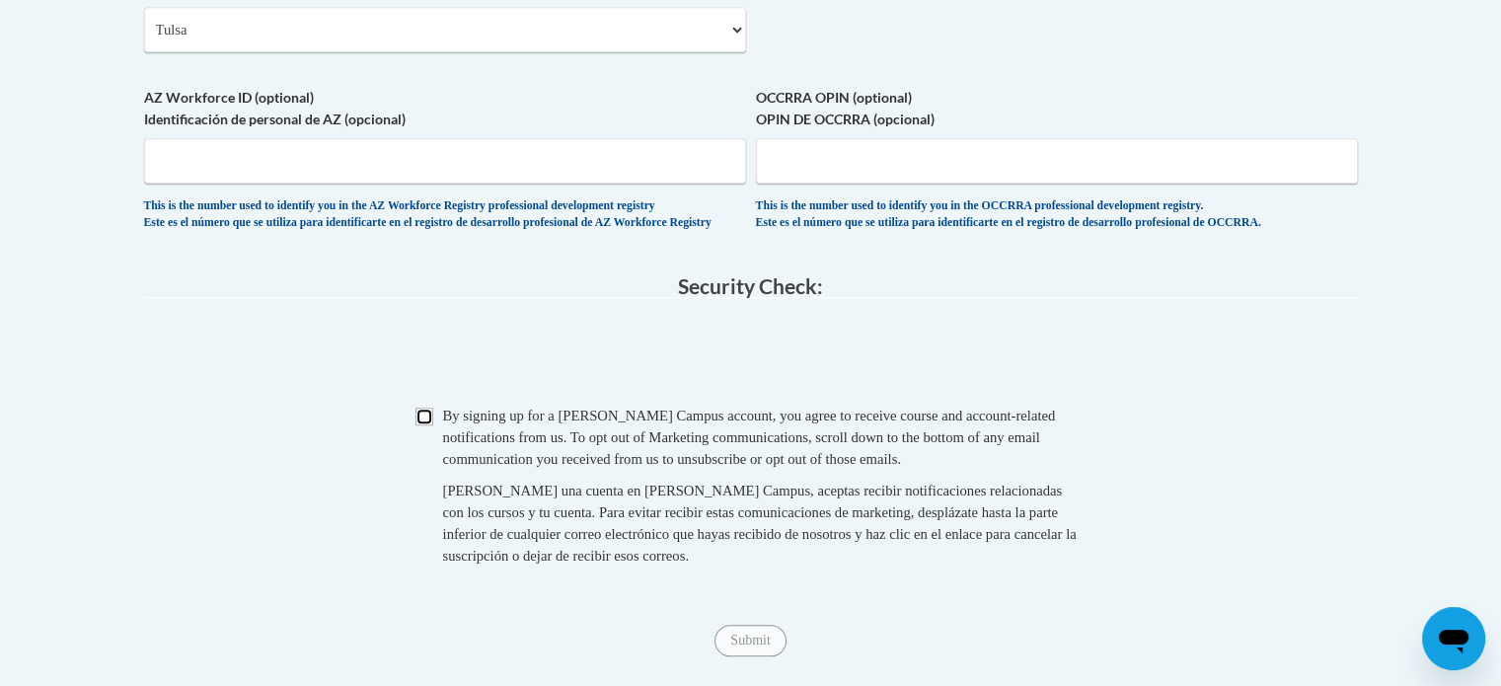
click at [426, 425] on input "Checkbox" at bounding box center [424, 416] width 18 height 18
checkbox input "true"
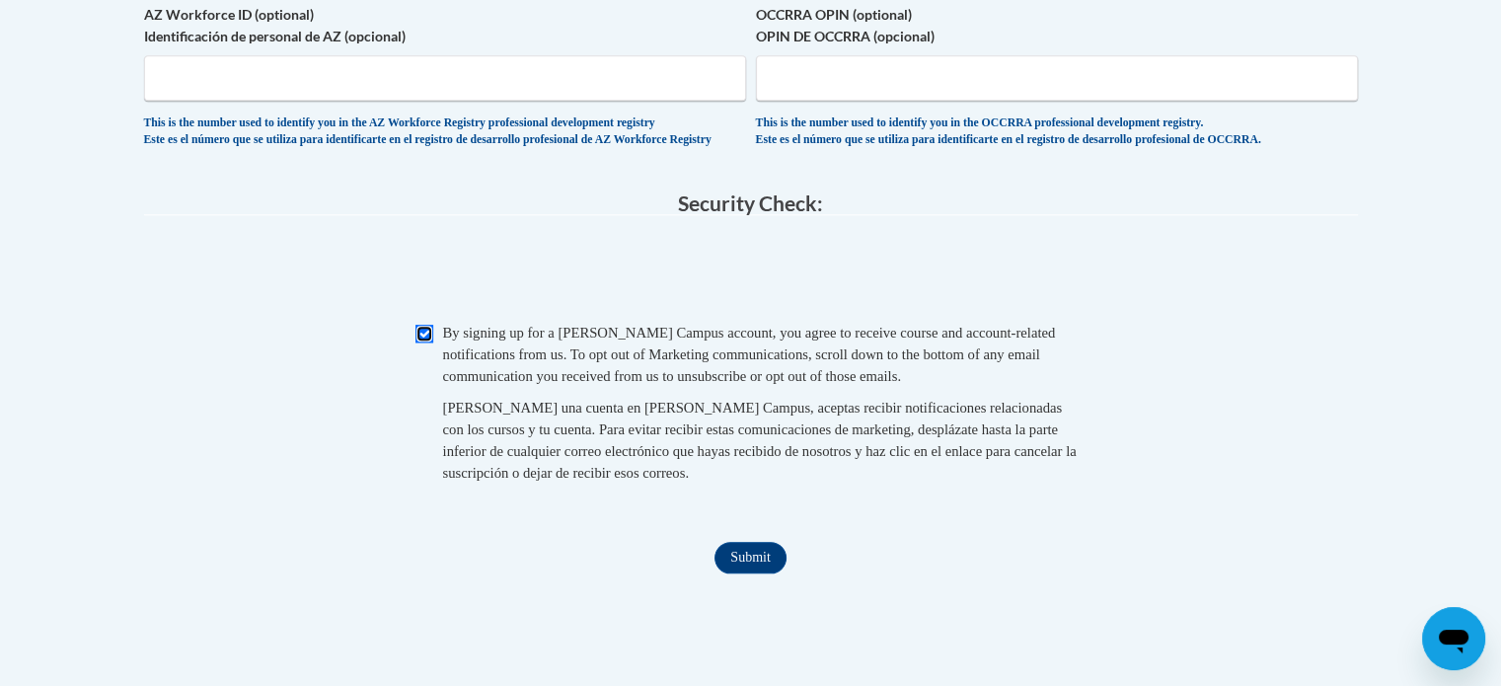
scroll to position [1973, 0]
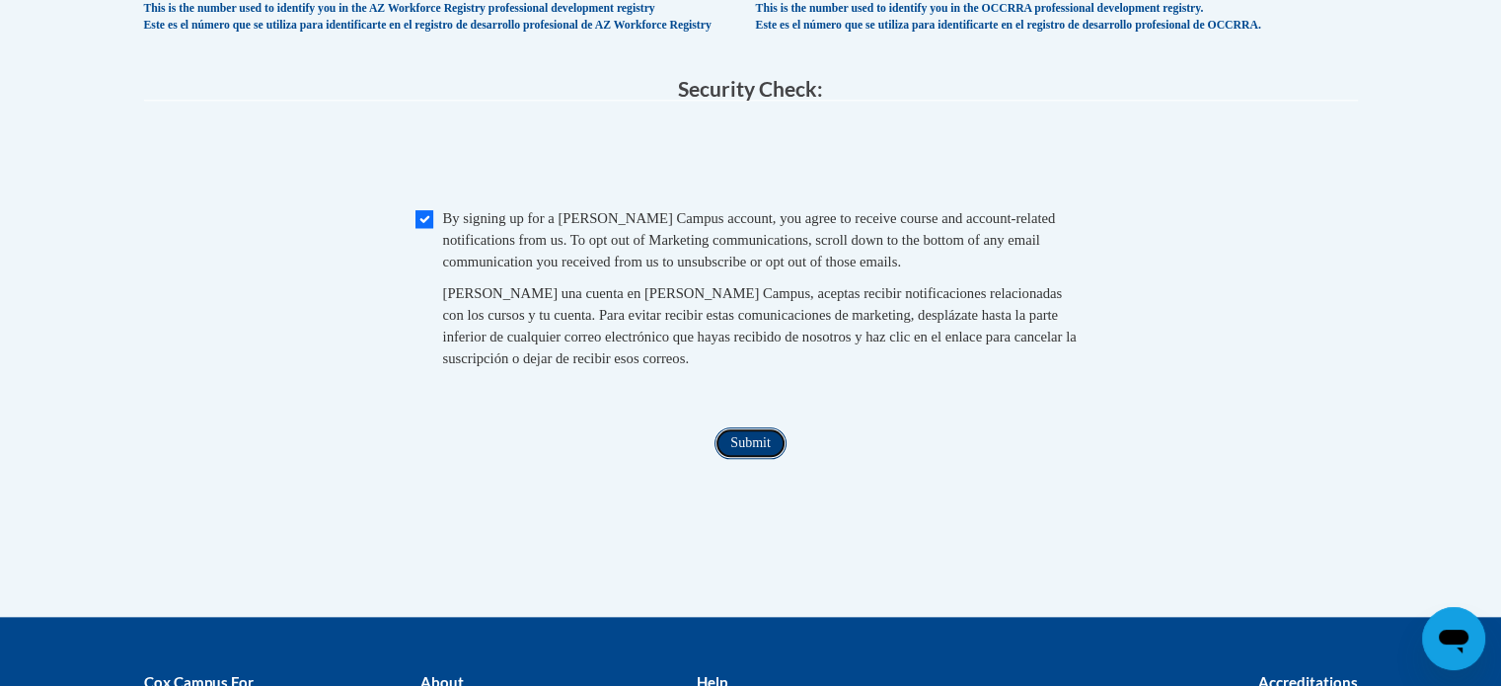
click at [741, 459] on input "Submit" at bounding box center [749, 443] width 71 height 32
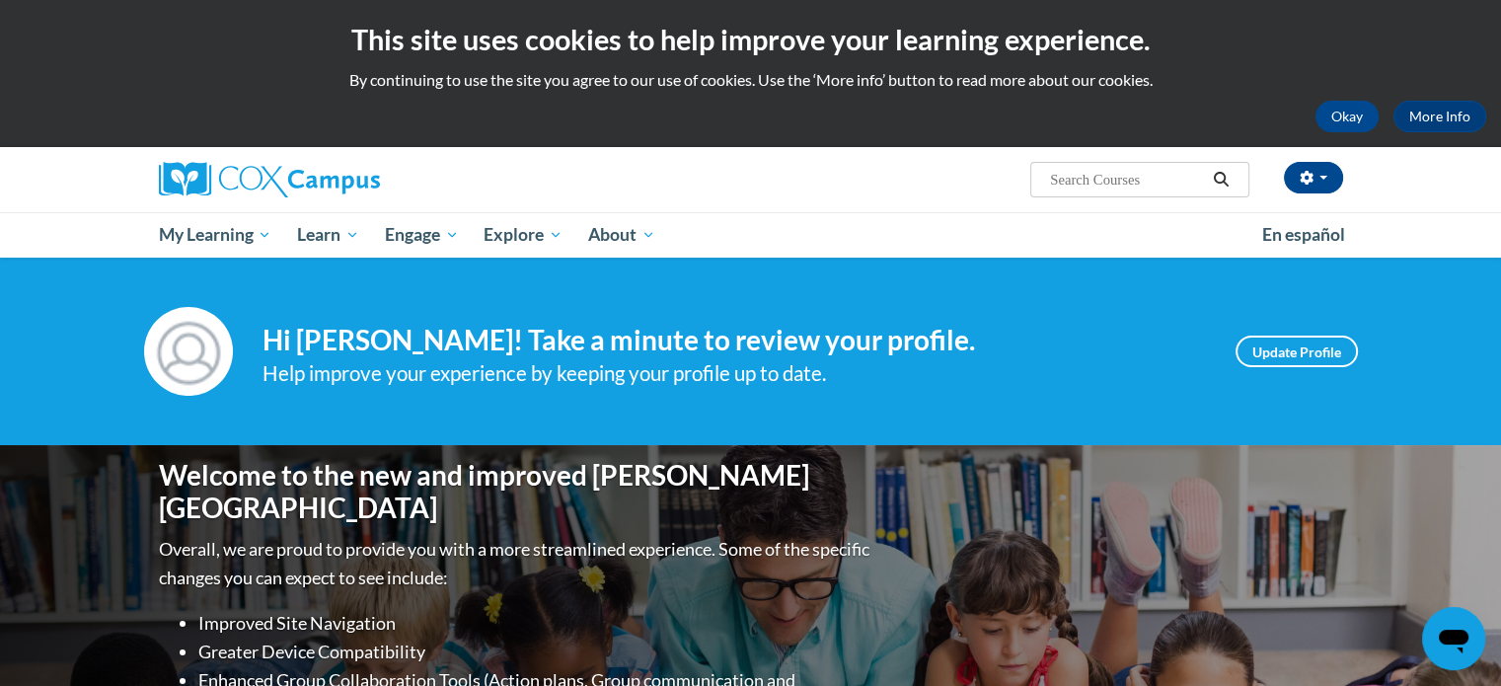
scroll to position [99, 0]
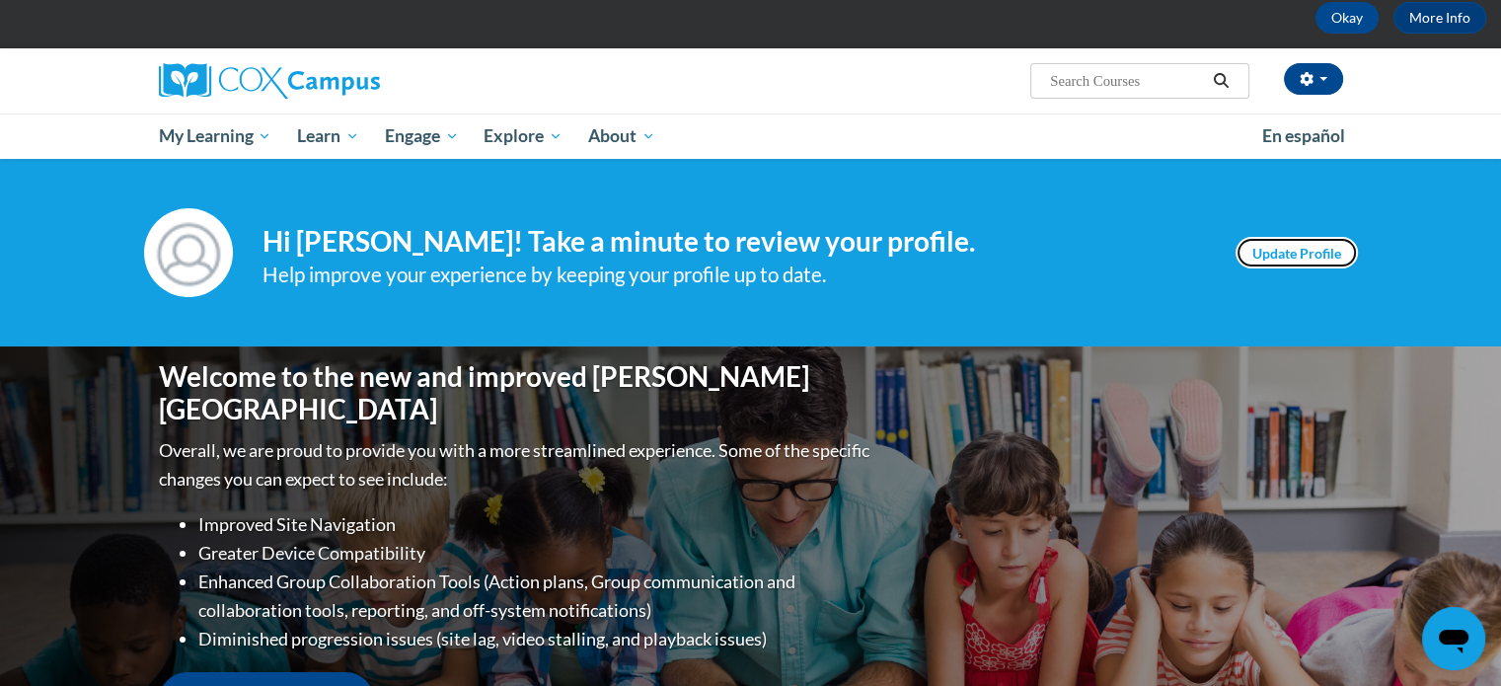
click at [1284, 248] on link "Update Profile" at bounding box center [1296, 253] width 122 height 32
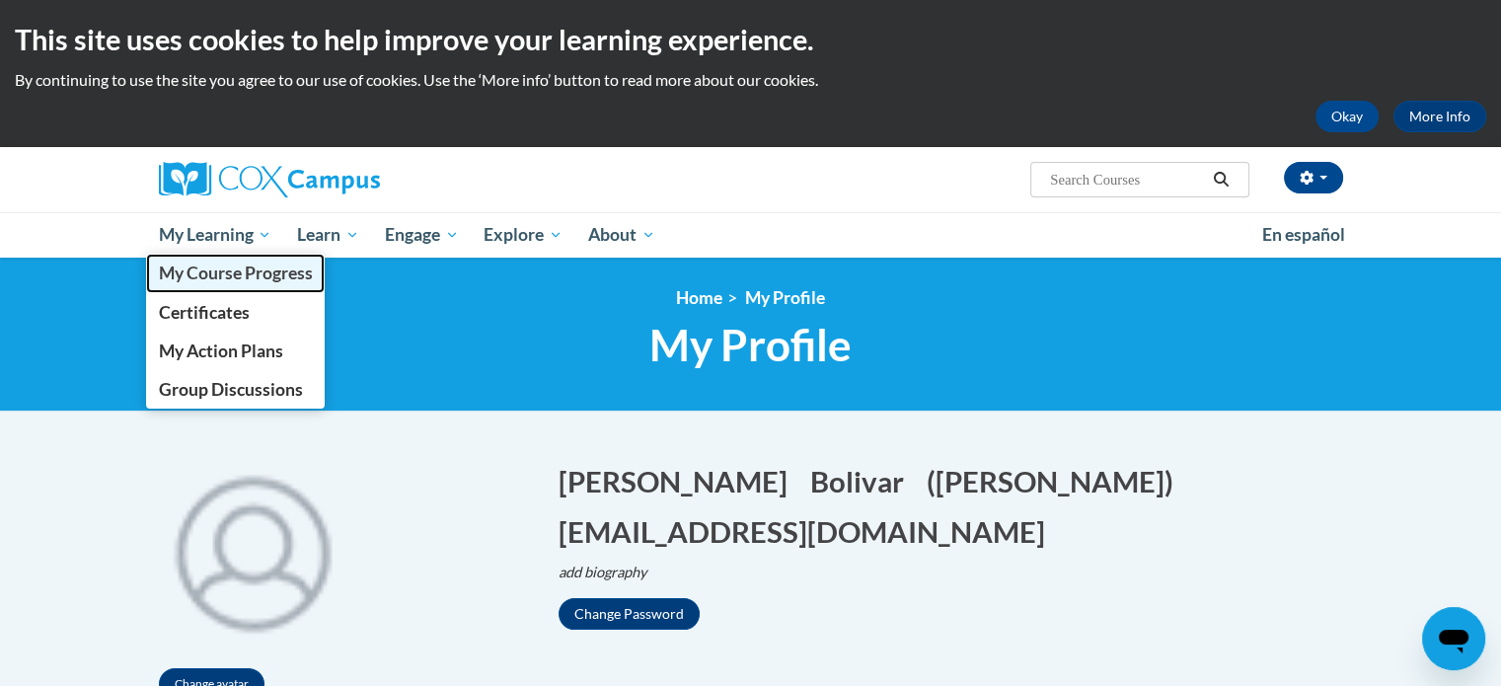
click at [208, 280] on span "My Course Progress" at bounding box center [235, 272] width 154 height 21
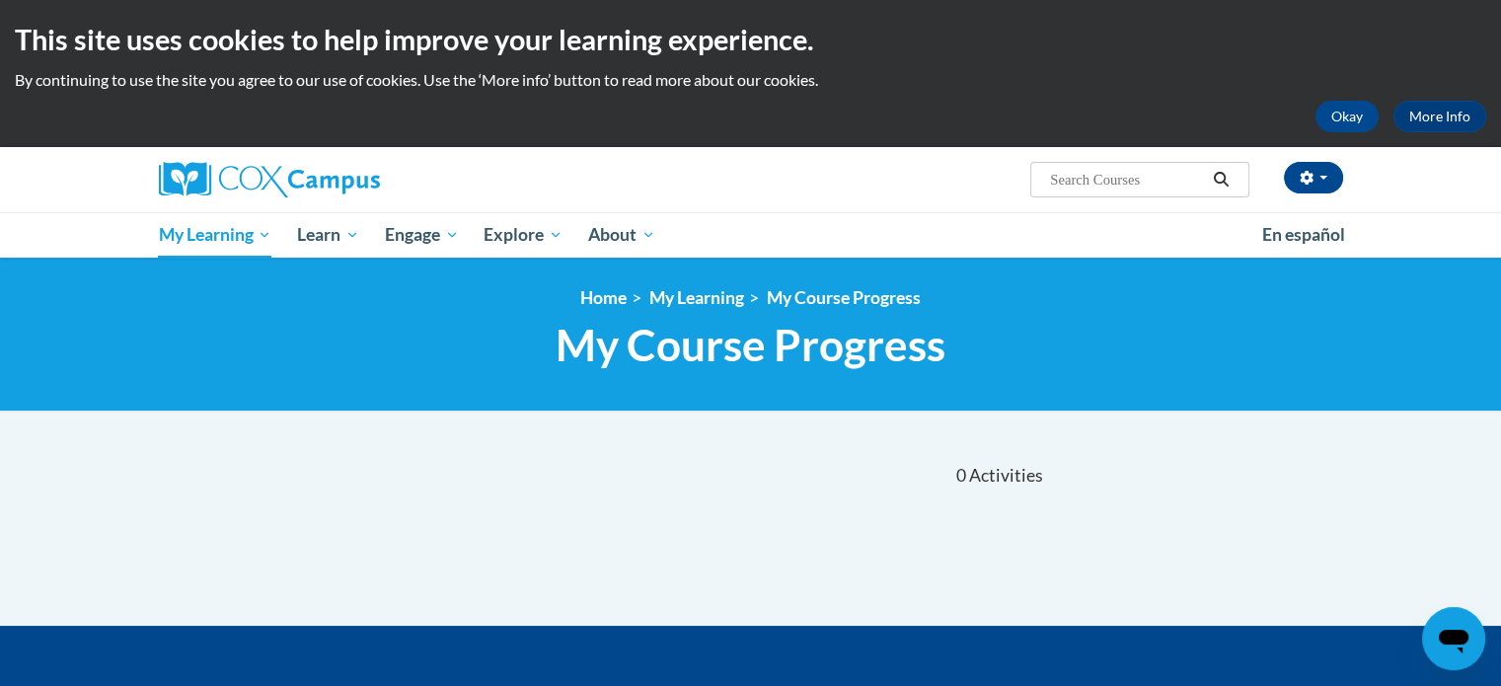
click at [1137, 180] on input "Search..." at bounding box center [1127, 180] width 158 height 24
type input "Early Literacy"
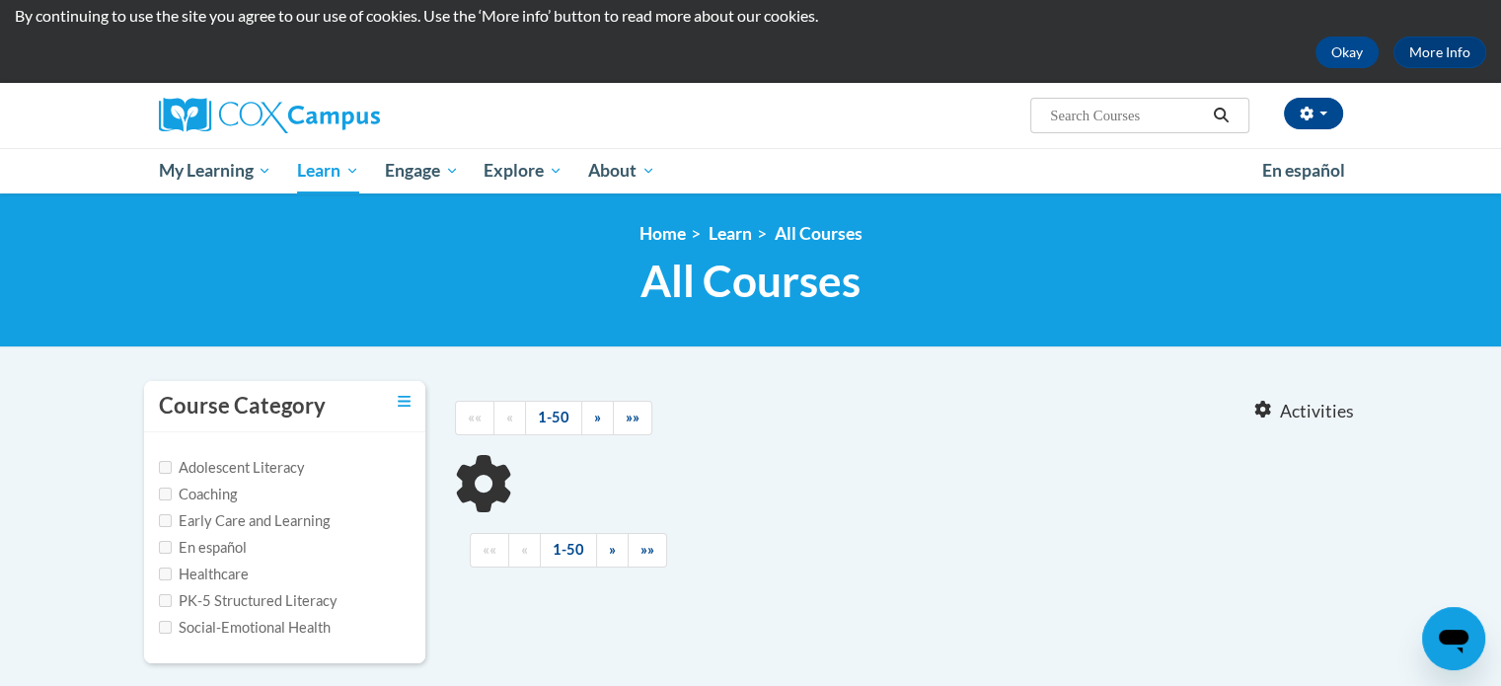
type input "Early Literacy"
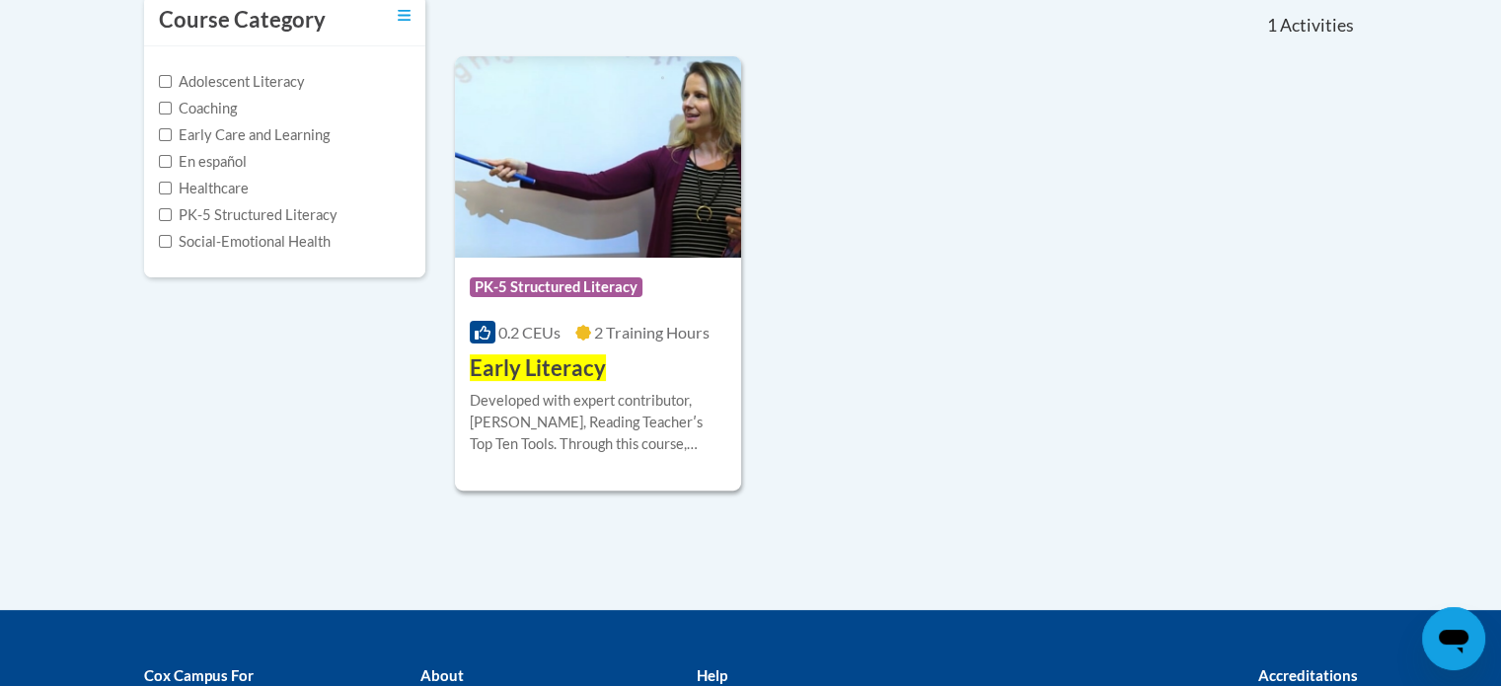
scroll to position [493, 0]
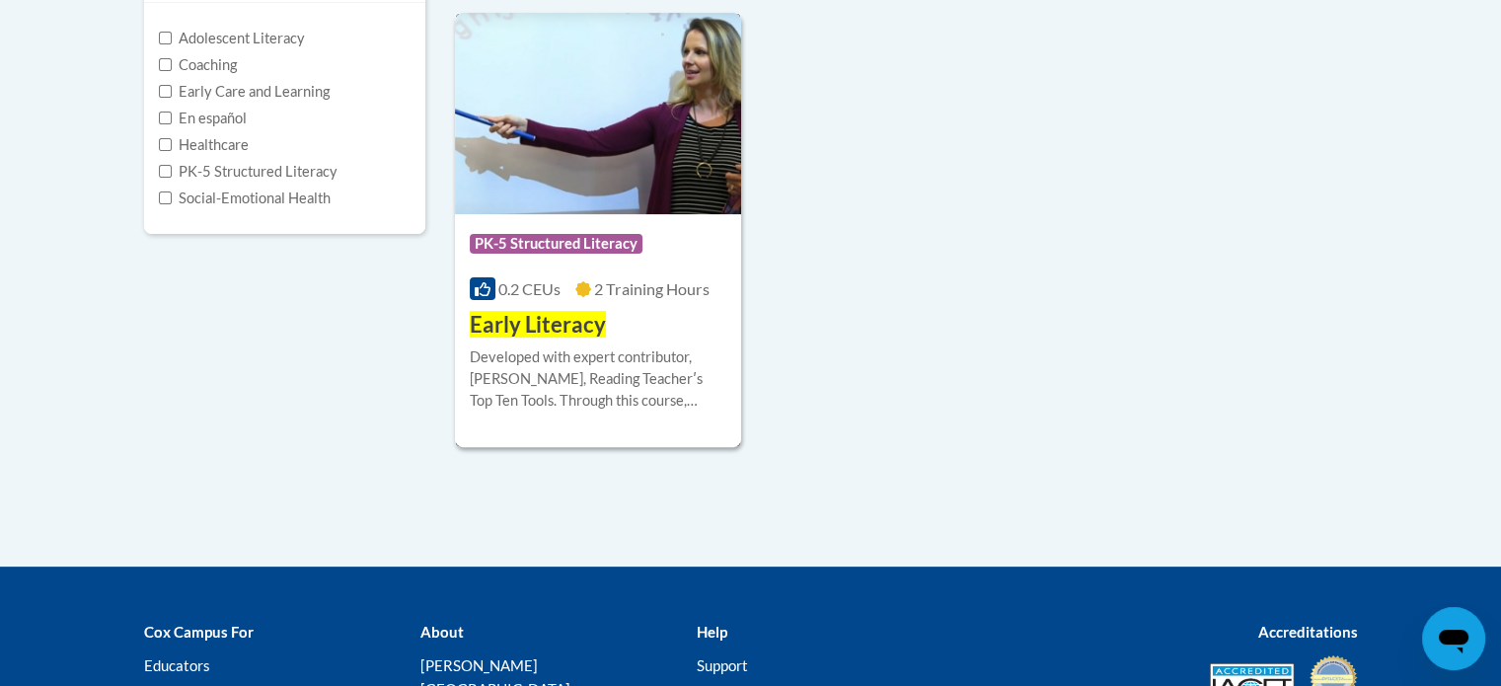
click at [514, 247] on span "PK-5 Structured Literacy" at bounding box center [556, 244] width 173 height 20
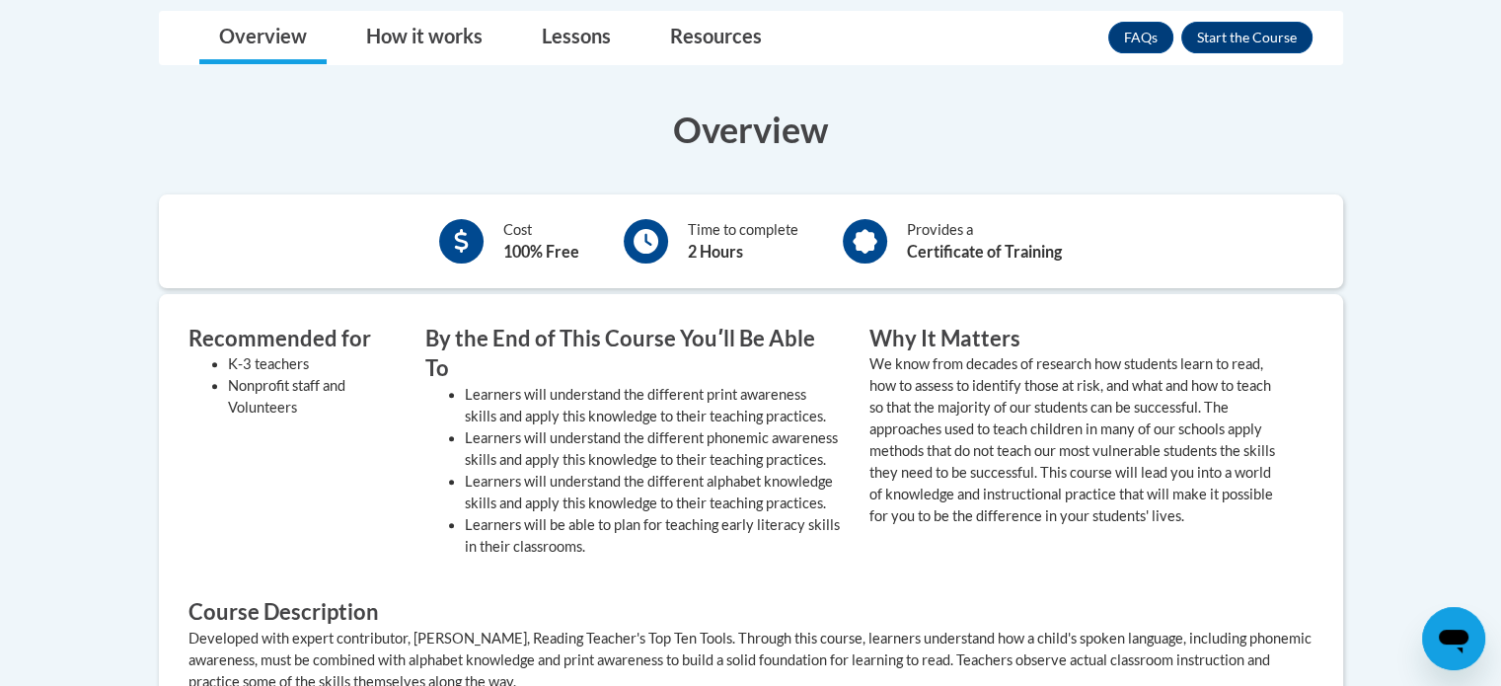
scroll to position [592, 0]
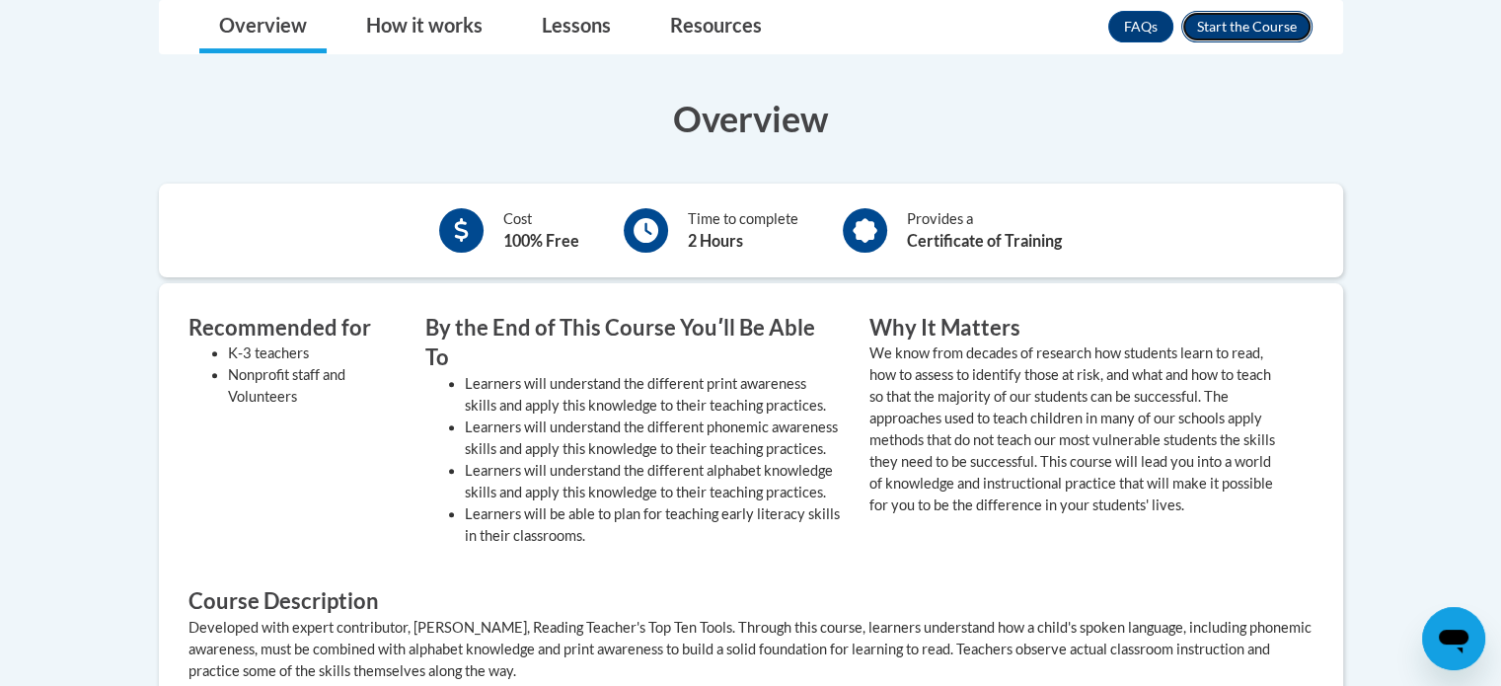
click at [1218, 22] on button "Enroll" at bounding box center [1246, 27] width 131 height 32
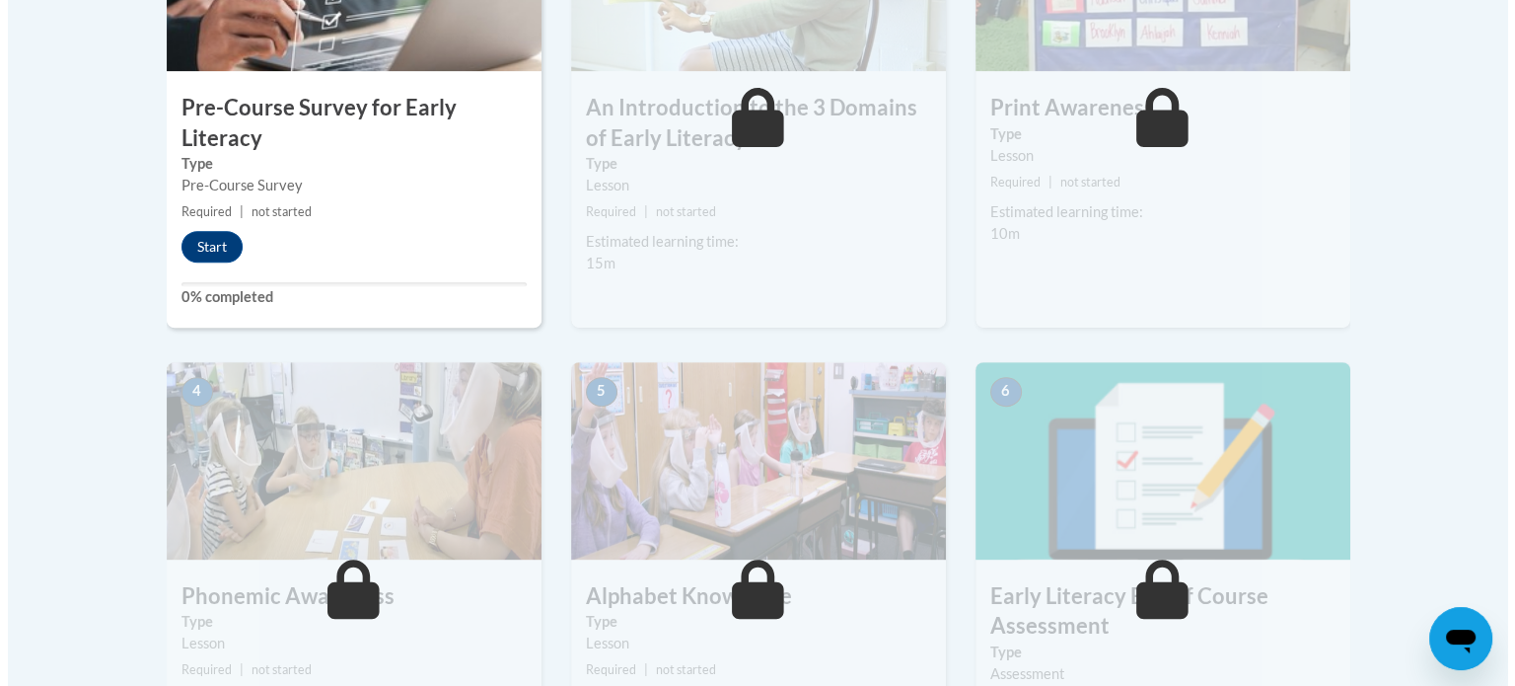
scroll to position [691, 0]
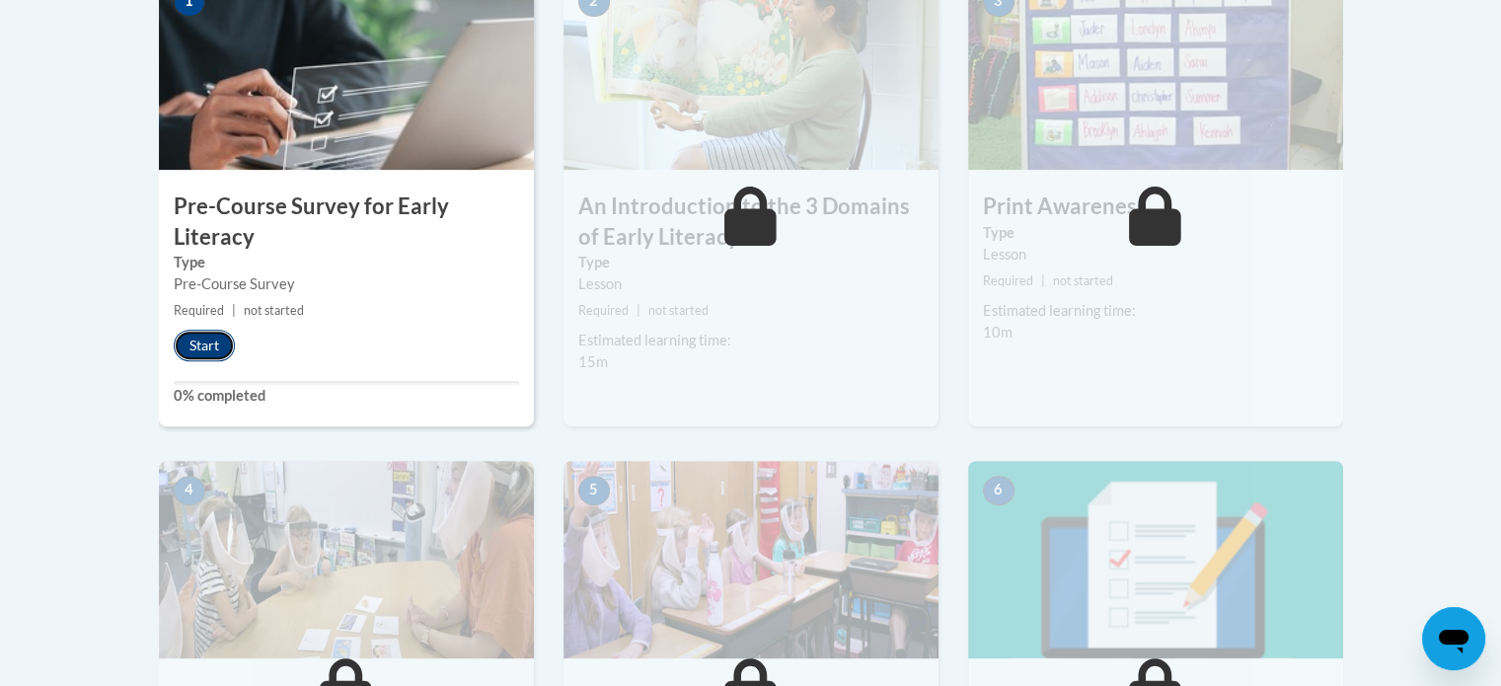
click at [186, 340] on button "Start" at bounding box center [204, 346] width 61 height 32
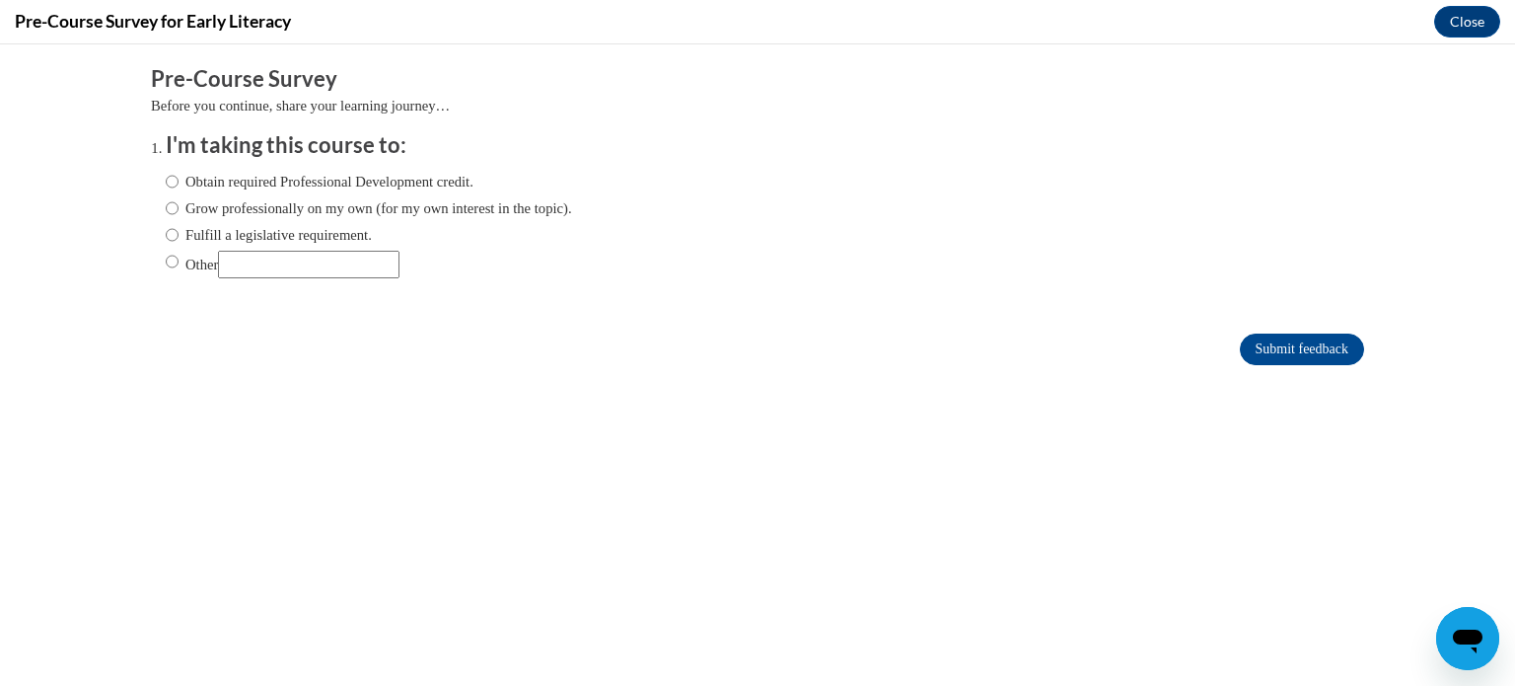
scroll to position [0, 0]
click at [166, 181] on input "Obtain required Professional Development credit." at bounding box center [172, 182] width 13 height 22
radio input "true"
click at [1307, 343] on input "Submit feedback" at bounding box center [1302, 349] width 124 height 32
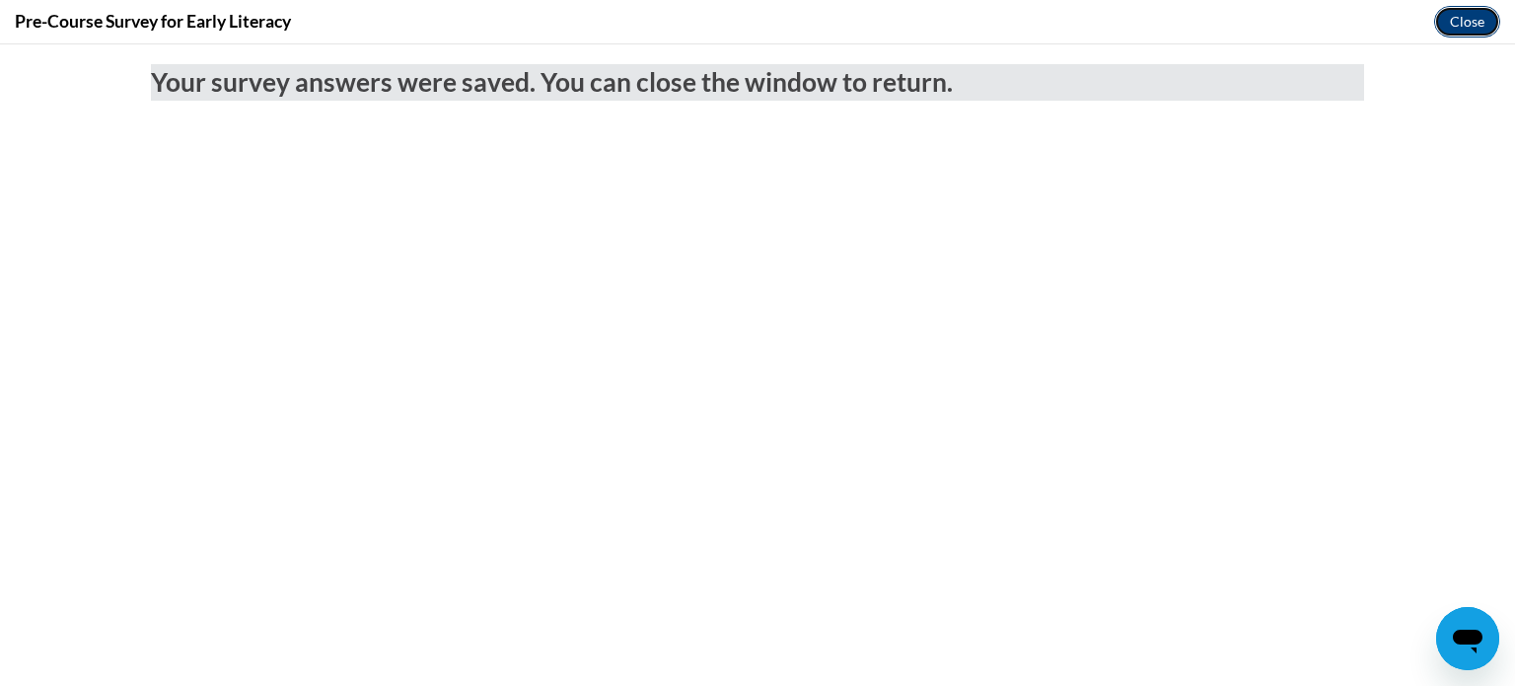
click at [1462, 17] on button "Close" at bounding box center [1467, 22] width 66 height 32
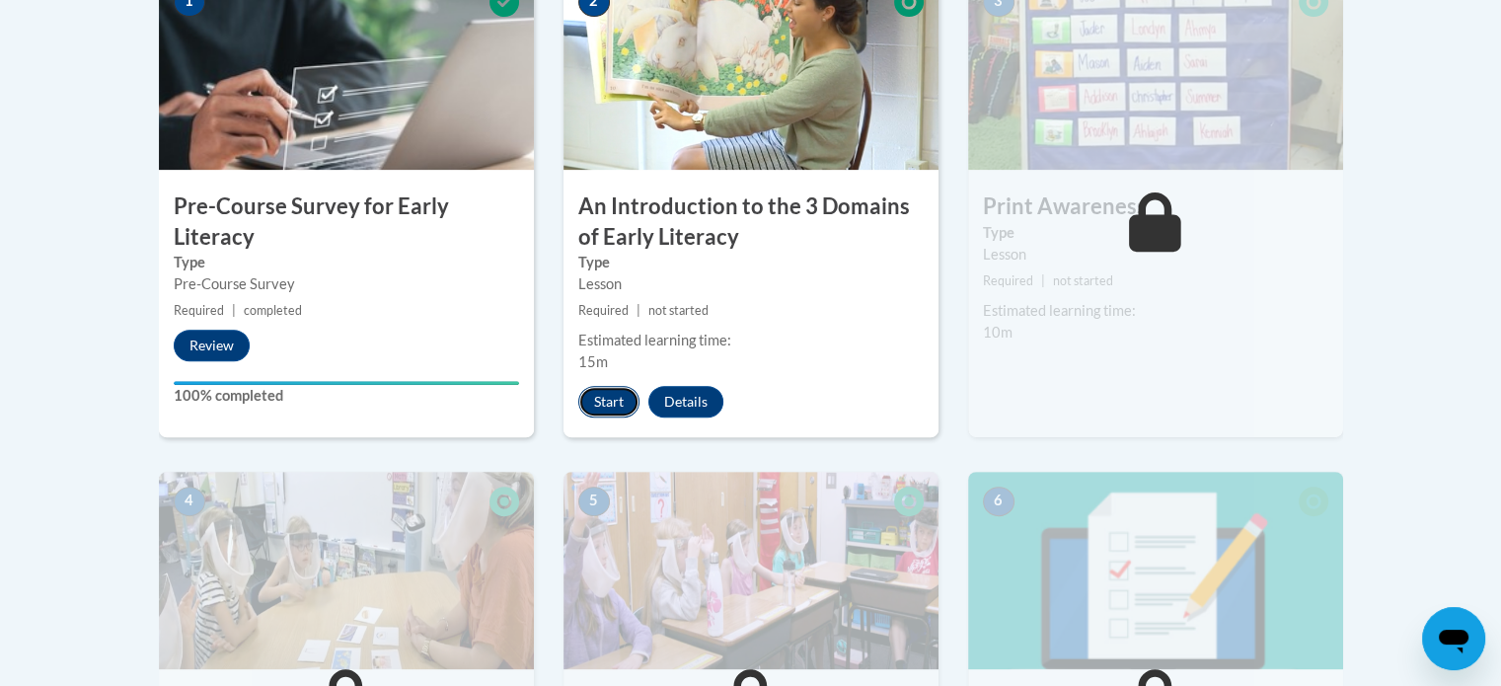
click at [597, 398] on button "Start" at bounding box center [608, 402] width 61 height 32
